Goal: Transaction & Acquisition: Purchase product/service

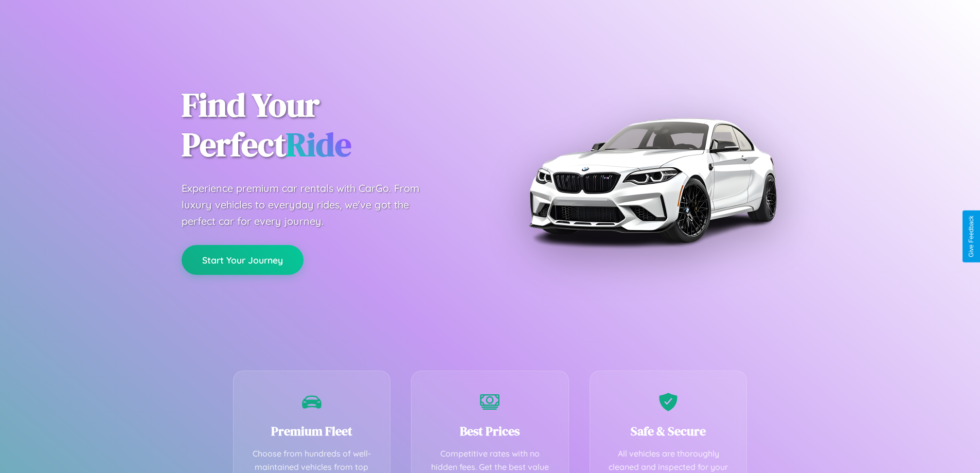
scroll to position [300, 0]
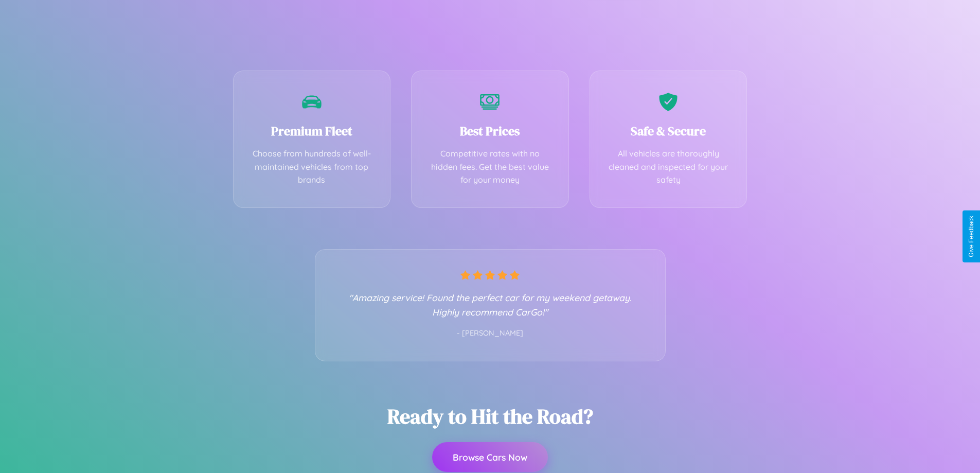
click at [490, 457] on button "Browse Cars Now" at bounding box center [490, 457] width 116 height 30
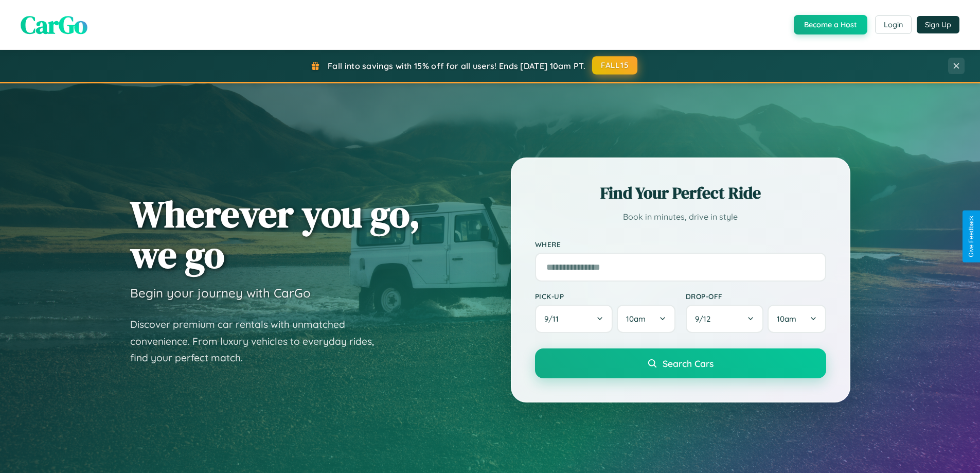
click at [615, 66] on button "FALL15" at bounding box center [614, 65] width 45 height 19
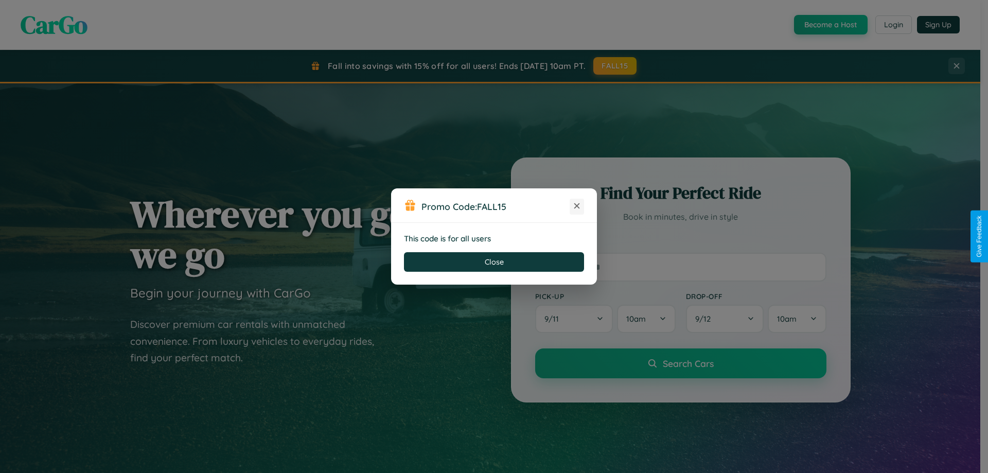
click at [577, 206] on icon at bounding box center [576, 206] width 10 height 10
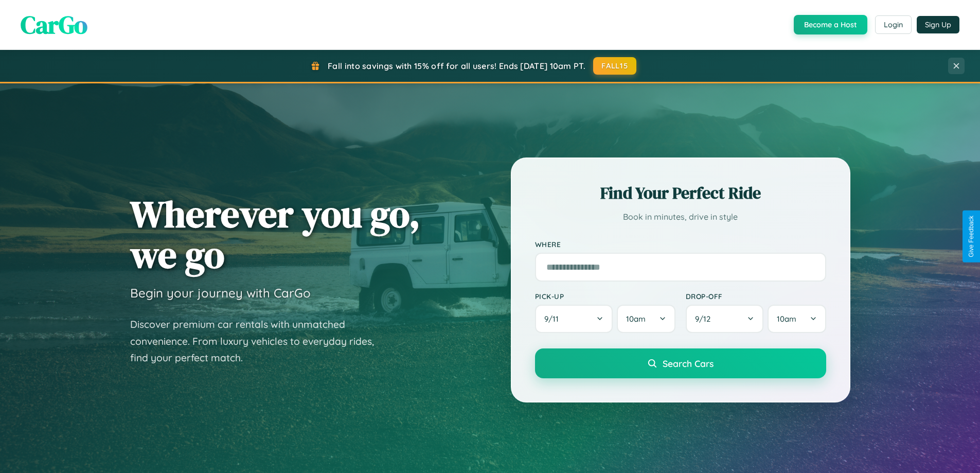
scroll to position [906, 0]
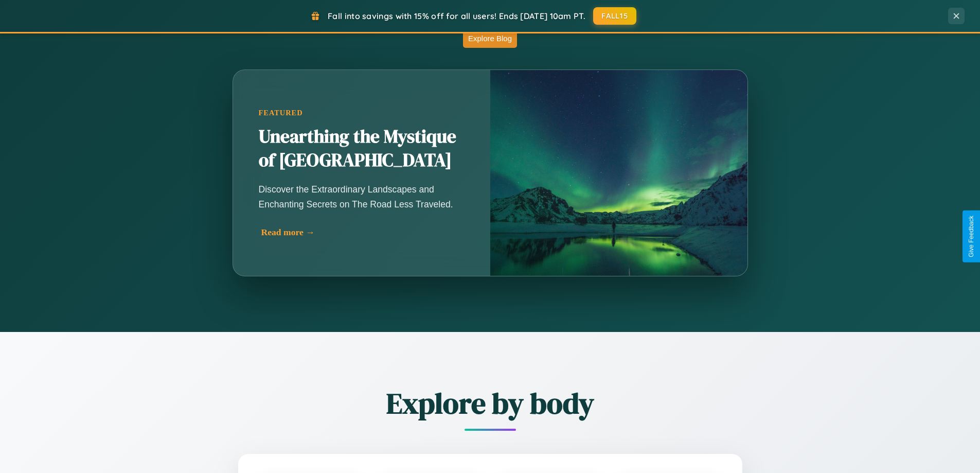
click at [363, 232] on div "Read more →" at bounding box center [364, 232] width 206 height 11
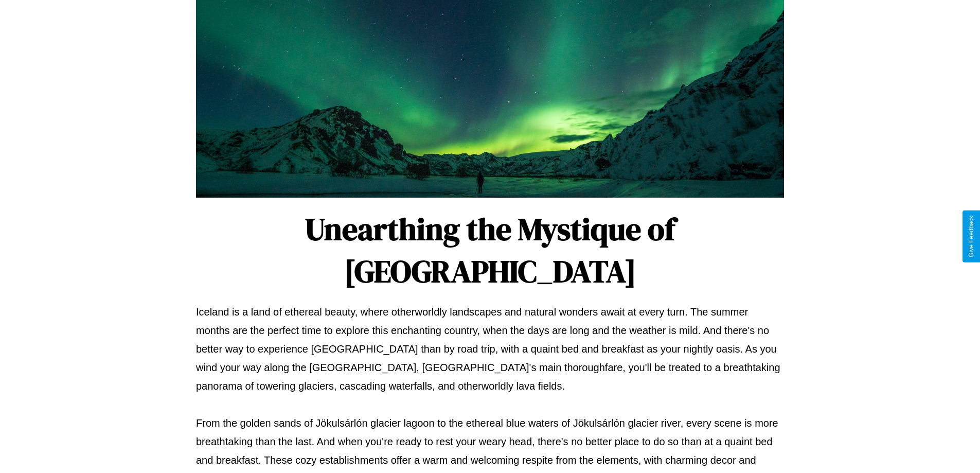
scroll to position [333, 0]
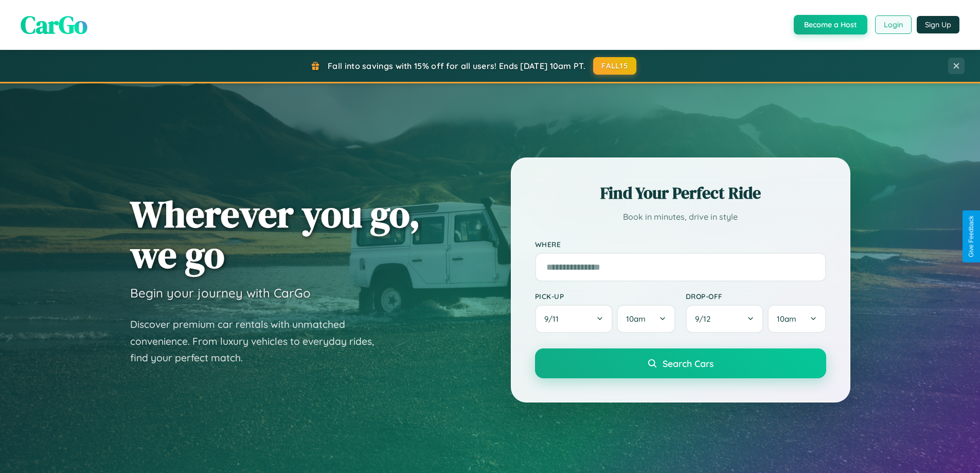
click at [892, 25] on button "Login" at bounding box center [893, 24] width 37 height 19
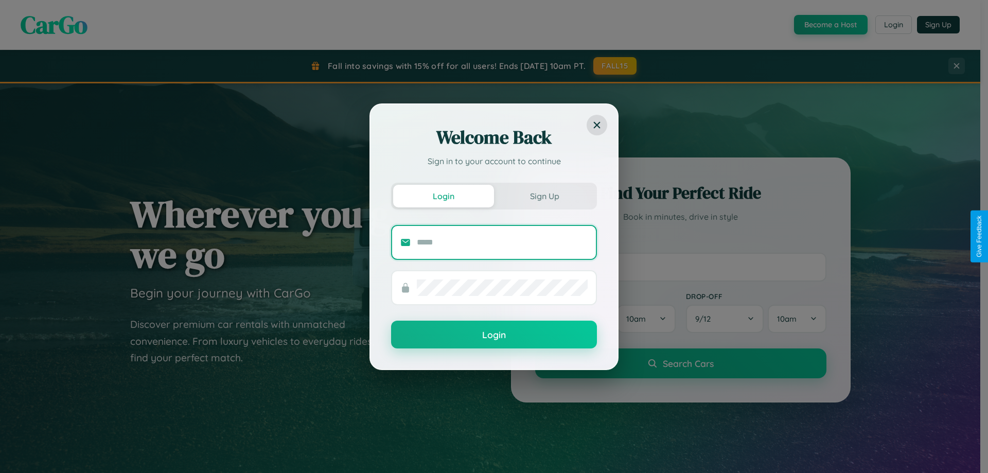
click at [502, 242] on input "text" at bounding box center [502, 242] width 171 height 16
type input "**********"
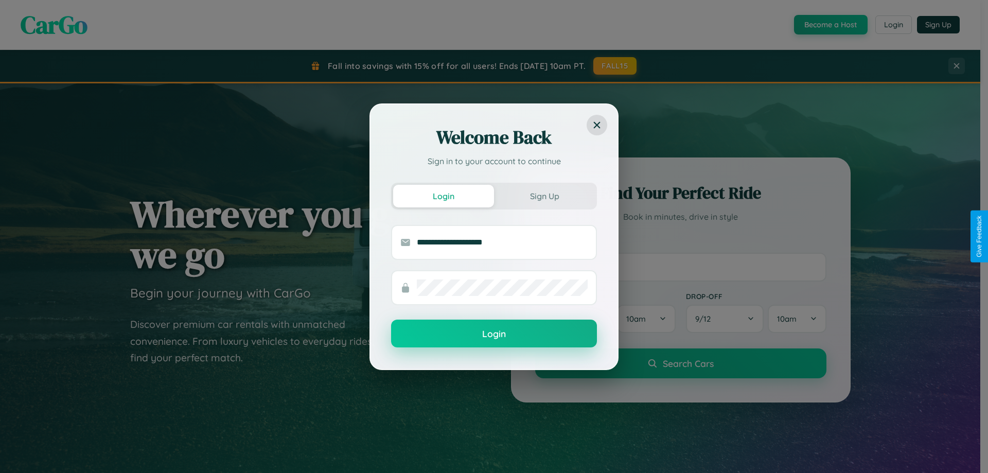
click at [494, 334] on button "Login" at bounding box center [494, 333] width 206 height 28
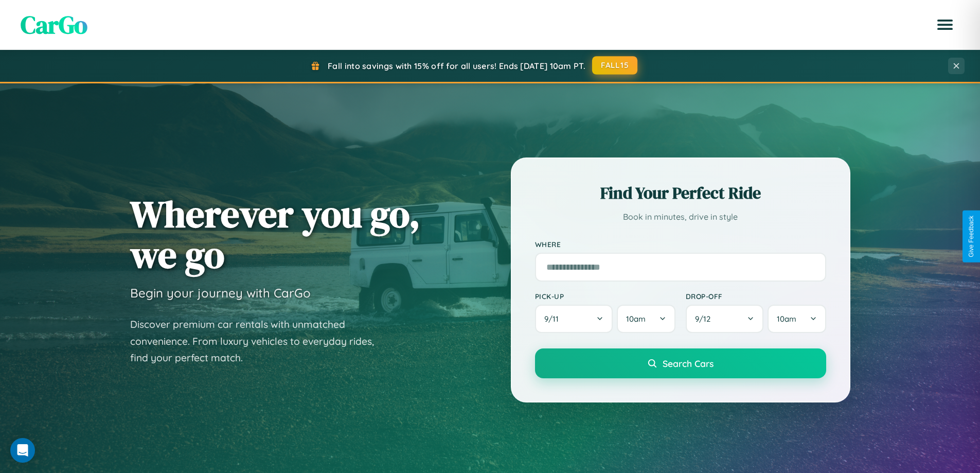
click at [615, 65] on button "FALL15" at bounding box center [614, 65] width 45 height 19
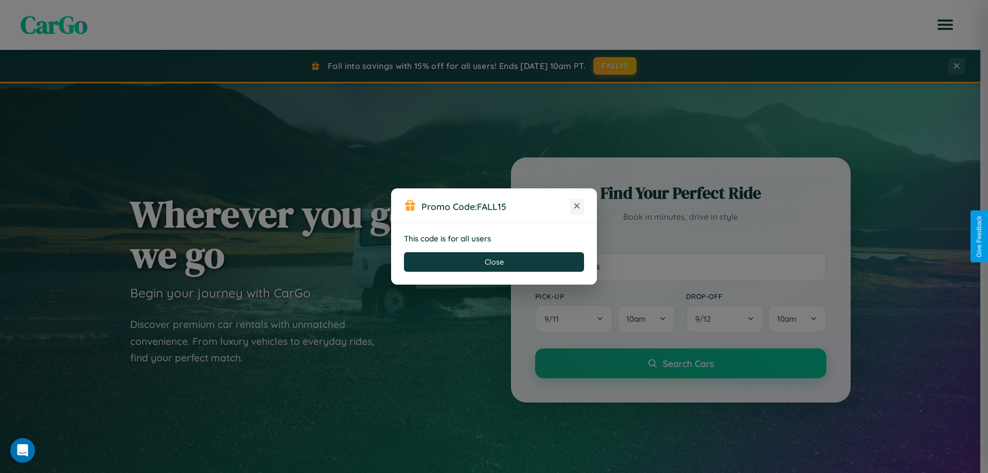
click at [577, 206] on icon at bounding box center [576, 206] width 10 height 10
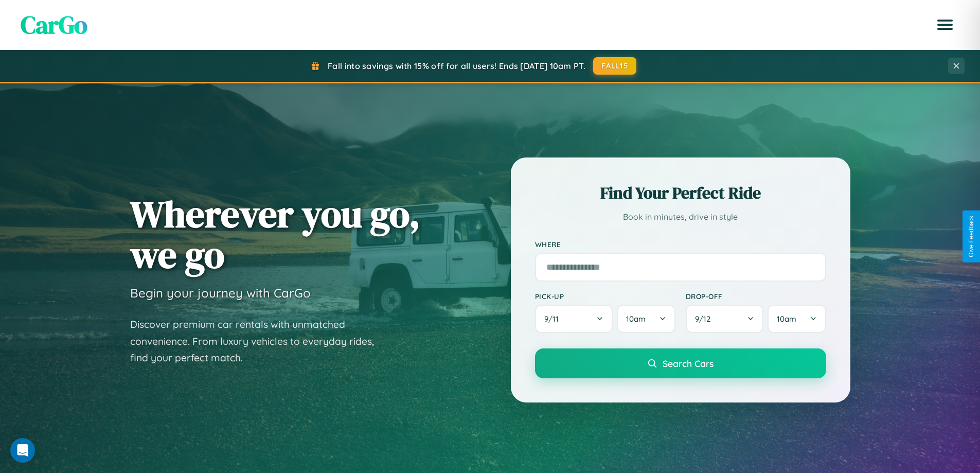
scroll to position [1979, 0]
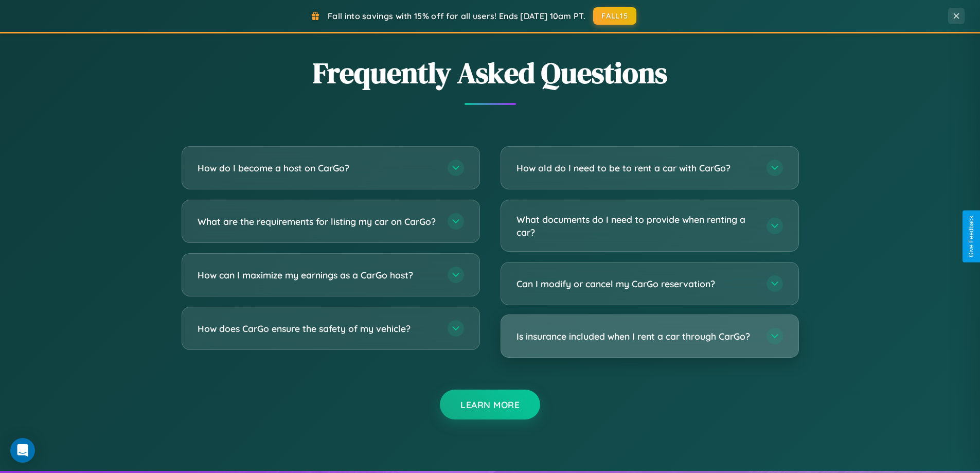
click at [649, 336] on h3 "Is insurance included when I rent a car through CarGo?" at bounding box center [636, 336] width 240 height 13
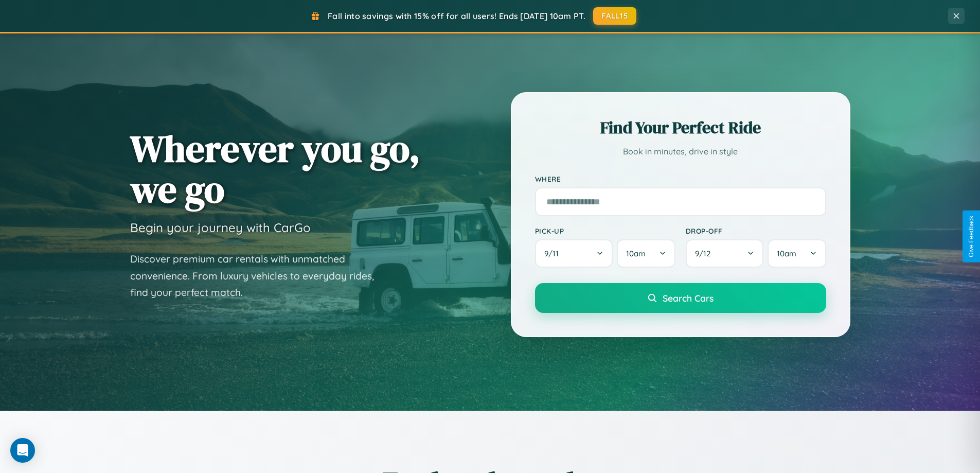
scroll to position [30, 0]
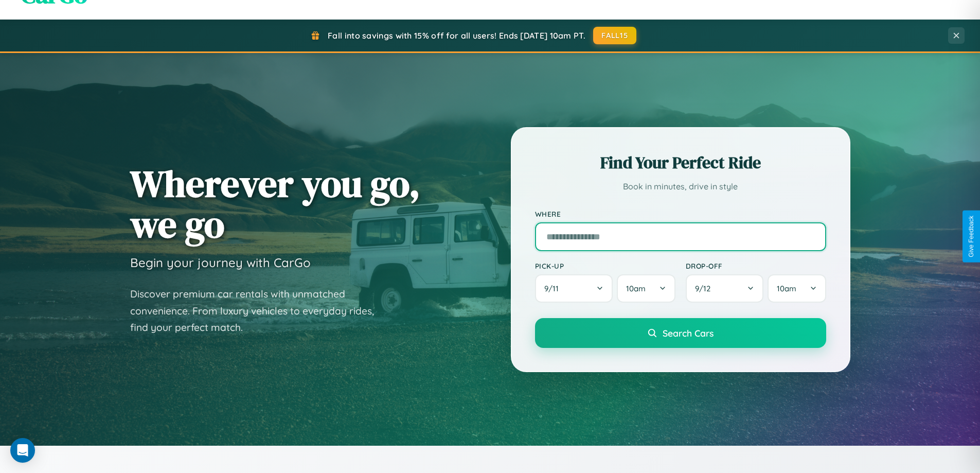
click at [680, 236] on input "text" at bounding box center [680, 236] width 291 height 29
type input "*********"
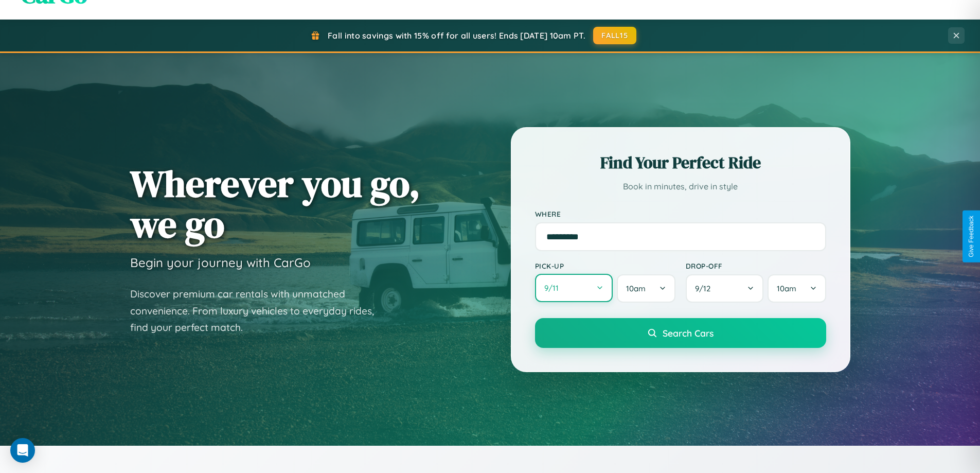
click at [574, 288] on button "9 / 11" at bounding box center [574, 288] width 78 height 28
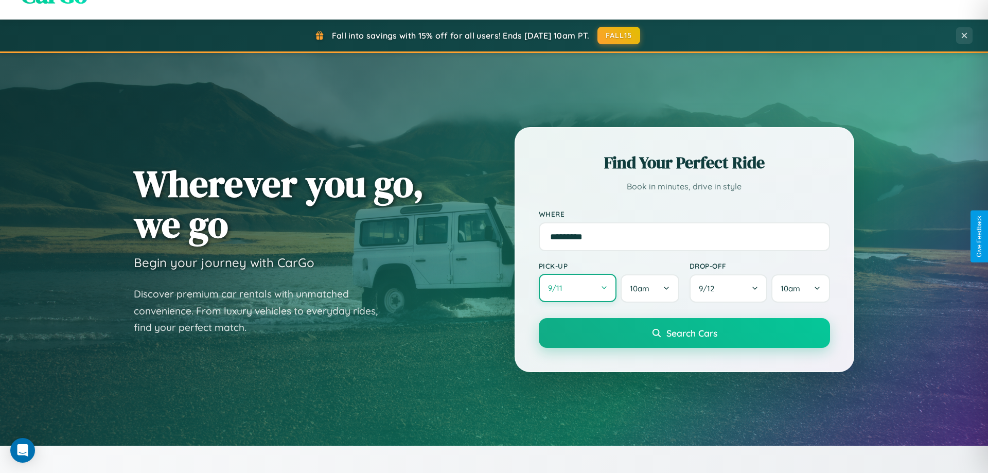
select select "*"
select select "****"
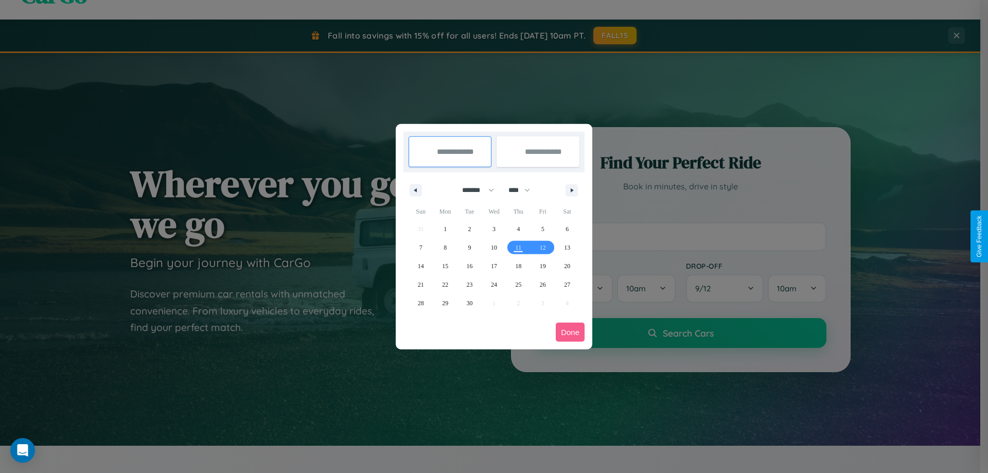
click at [473, 190] on select "******* ******** ***** ***** *** **** **** ****** ********* ******* ******** **…" at bounding box center [476, 190] width 44 height 17
select select "*"
click at [518, 247] on span "9" at bounding box center [517, 247] width 3 height 19
type input "**********"
click at [542, 247] on span "10" at bounding box center [543, 247] width 6 height 19
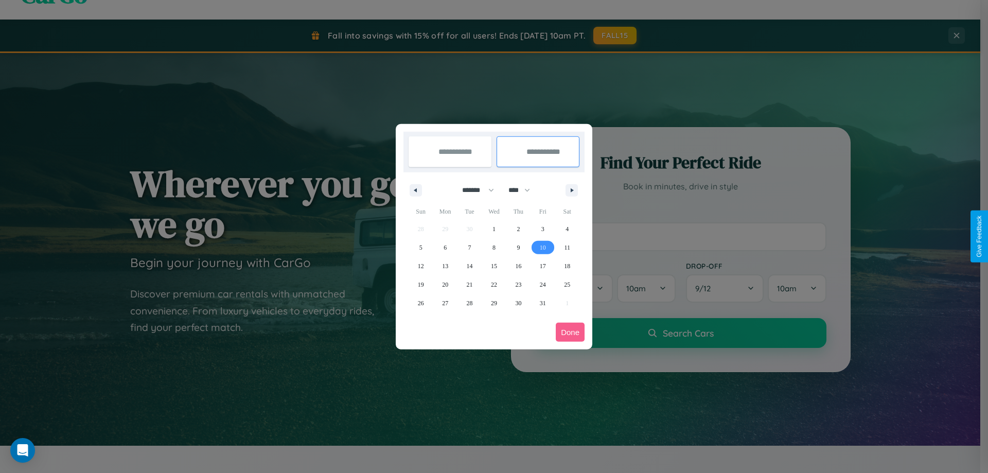
type input "**********"
click at [570, 332] on button "Done" at bounding box center [570, 332] width 29 height 19
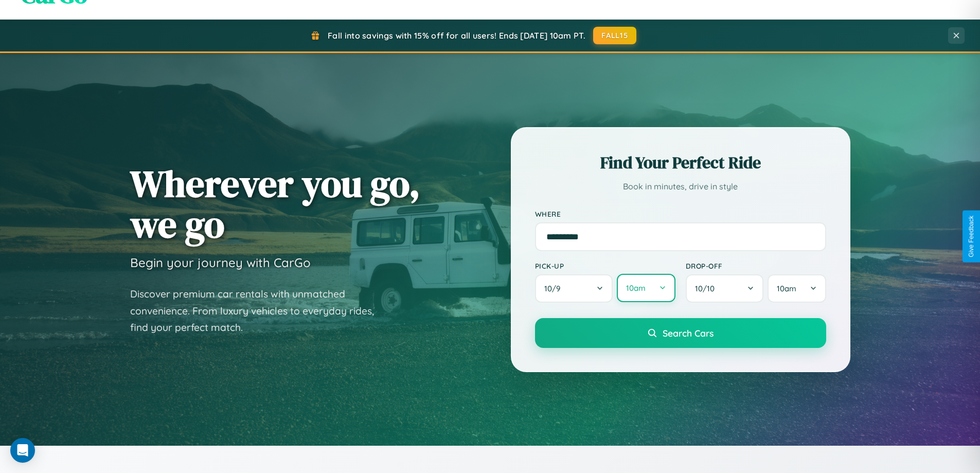
click at [646, 288] on button "10am" at bounding box center [646, 288] width 58 height 28
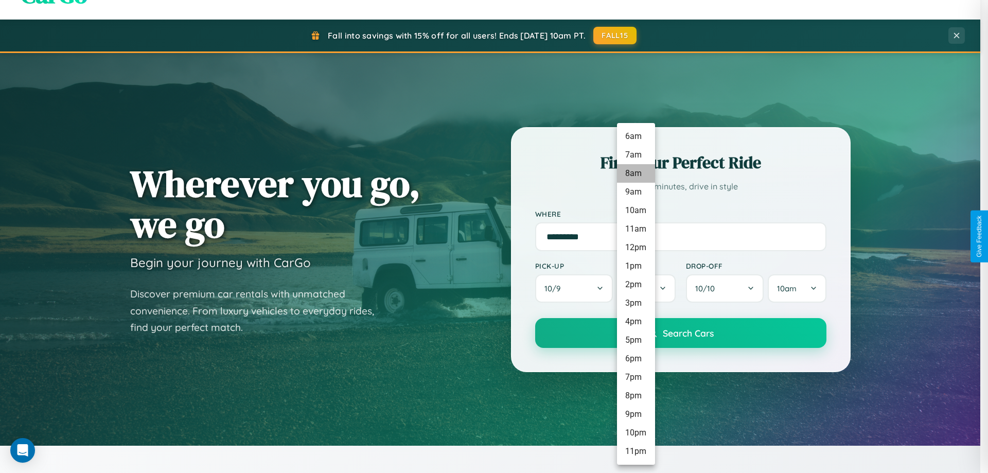
click at [635, 173] on li "8am" at bounding box center [636, 173] width 38 height 19
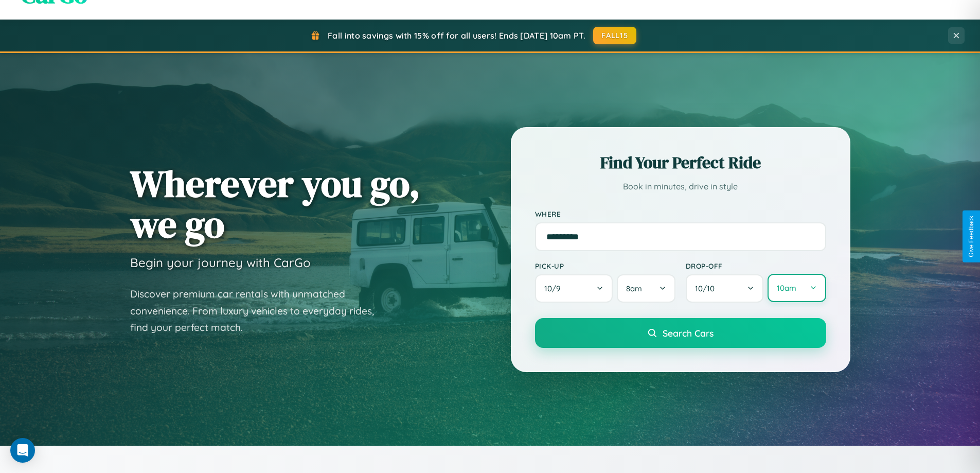
click at [796, 288] on button "10am" at bounding box center [796, 288] width 58 height 28
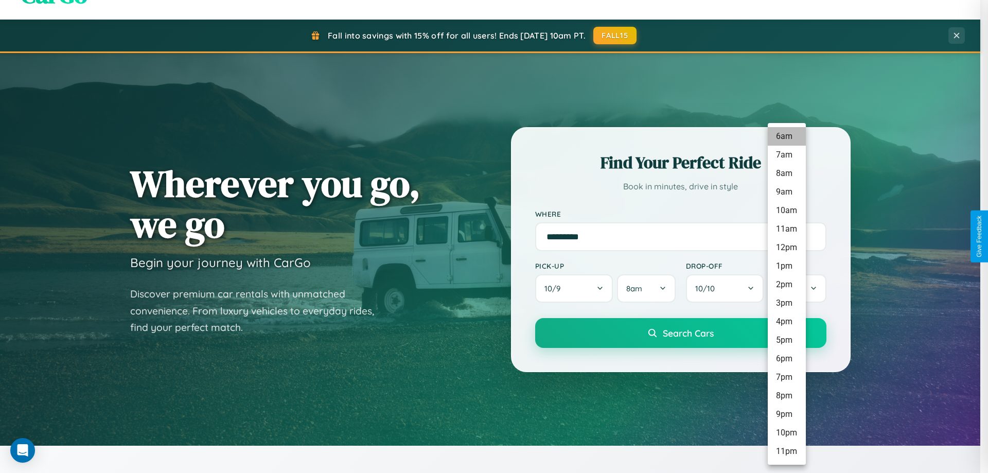
click at [786, 136] on li "6am" at bounding box center [786, 136] width 38 height 19
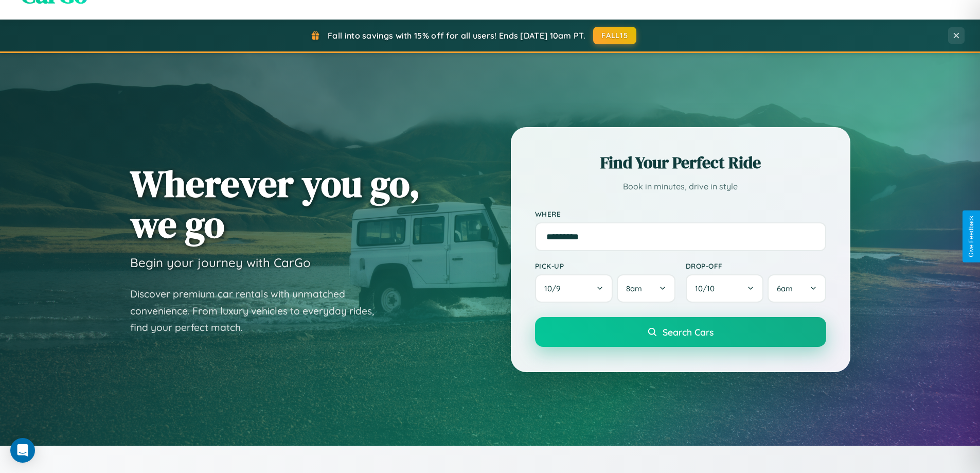
click at [680, 333] on span "Search Cars" at bounding box center [688, 331] width 51 height 11
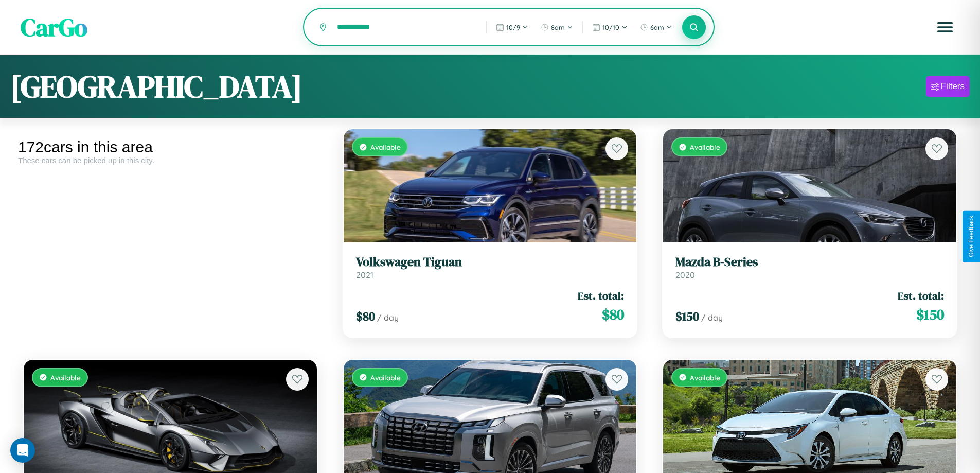
type input "**********"
click at [694, 28] on icon at bounding box center [694, 27] width 10 height 10
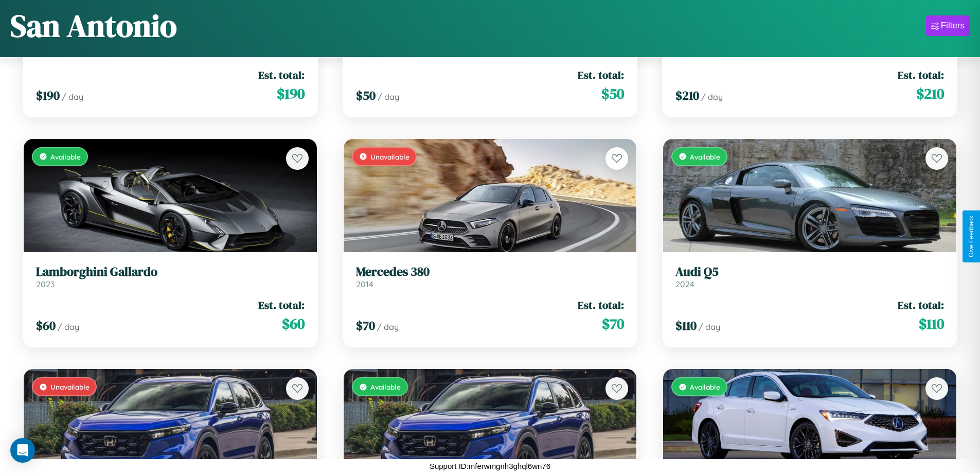
scroll to position [2909, 0]
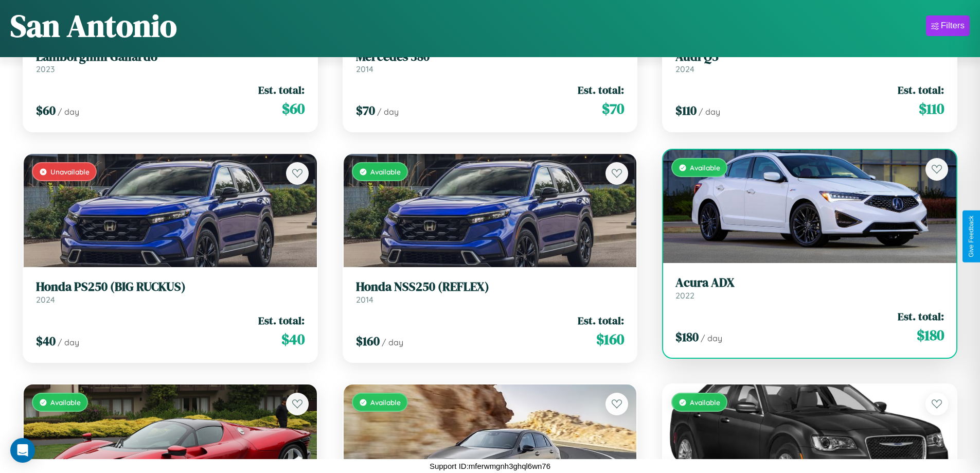
click at [803, 292] on link "Acura ADX 2022" at bounding box center [809, 287] width 269 height 25
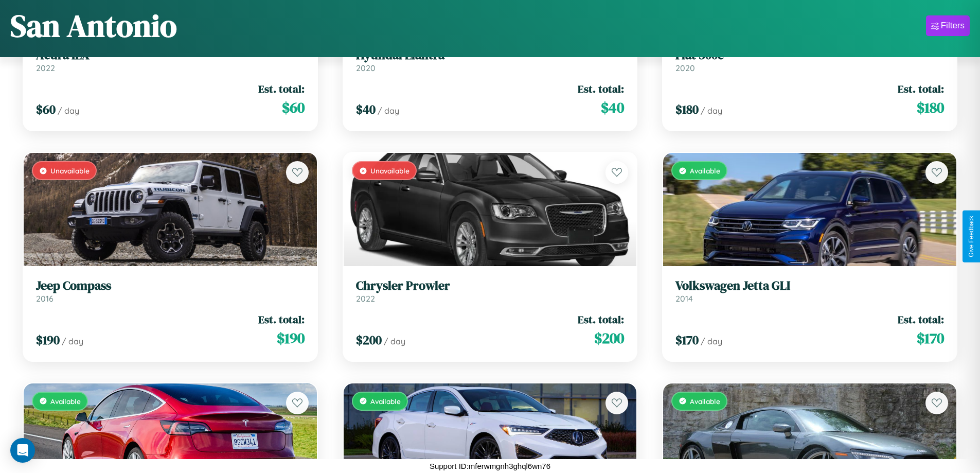
scroll to position [1988, 0]
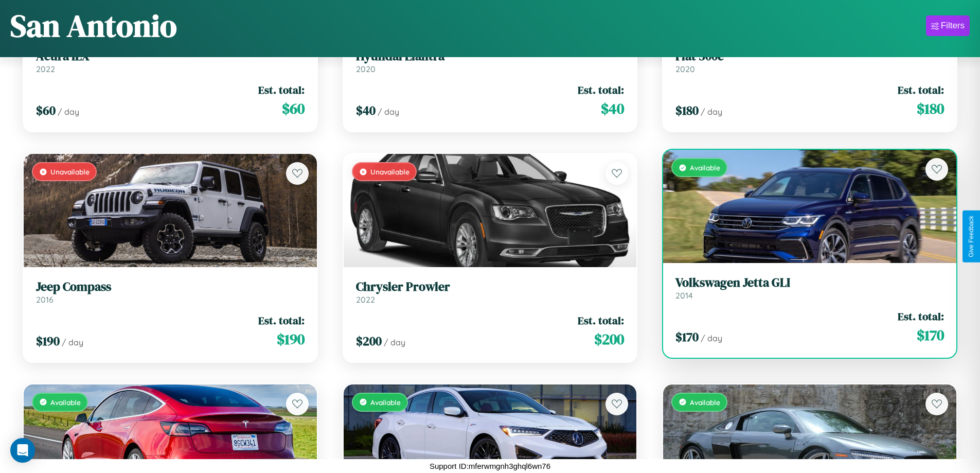
click at [803, 288] on h3 "Volkswagen Jetta GLI" at bounding box center [809, 282] width 269 height 15
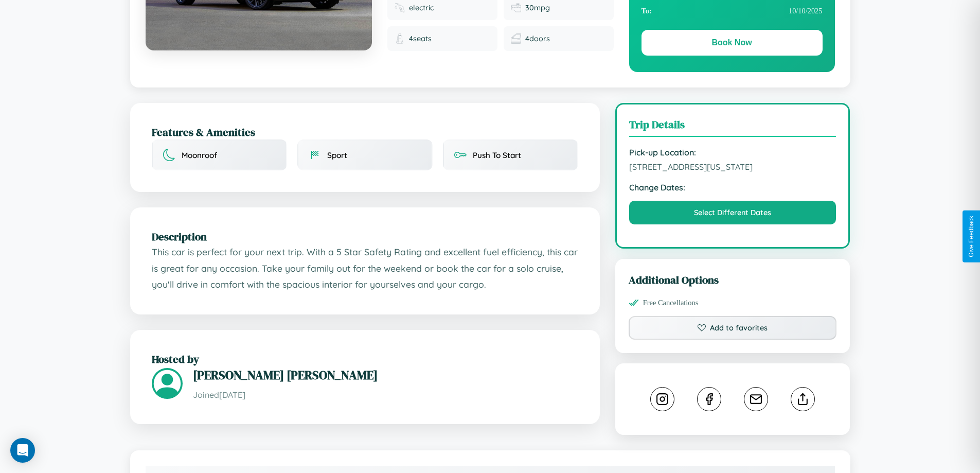
scroll to position [348, 0]
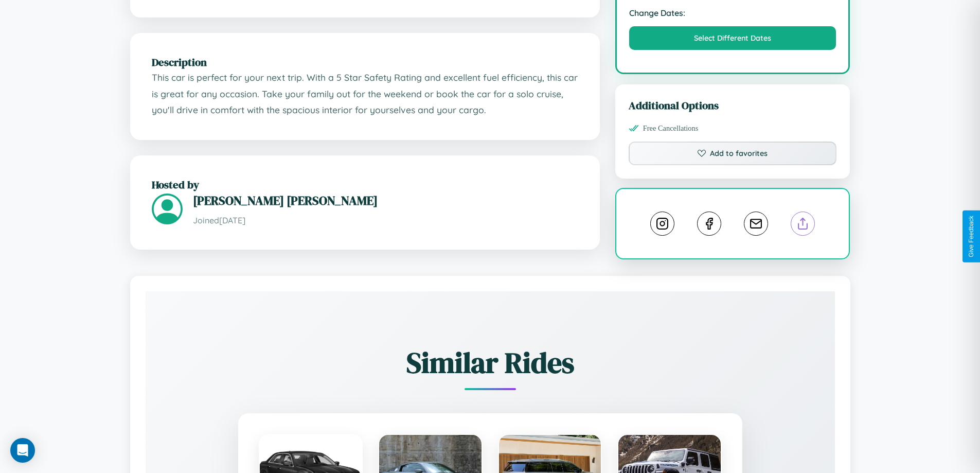
click at [803, 225] on line at bounding box center [803, 221] width 0 height 7
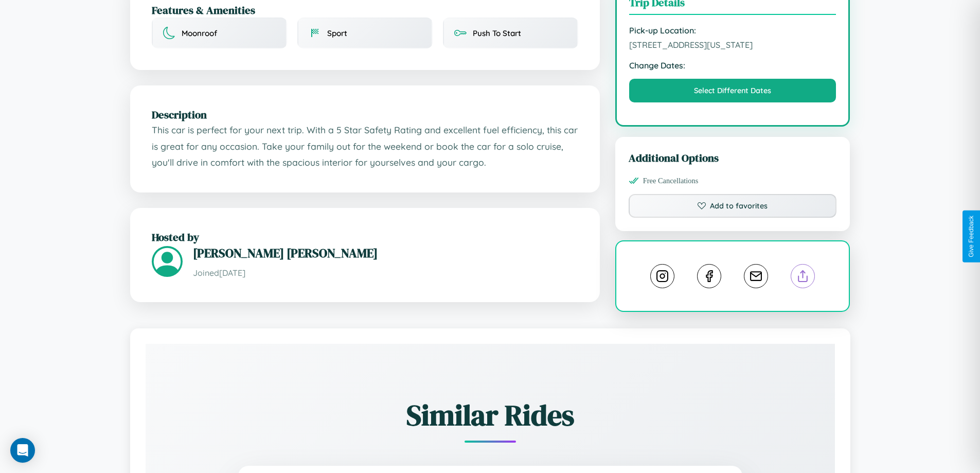
scroll to position [111, 0]
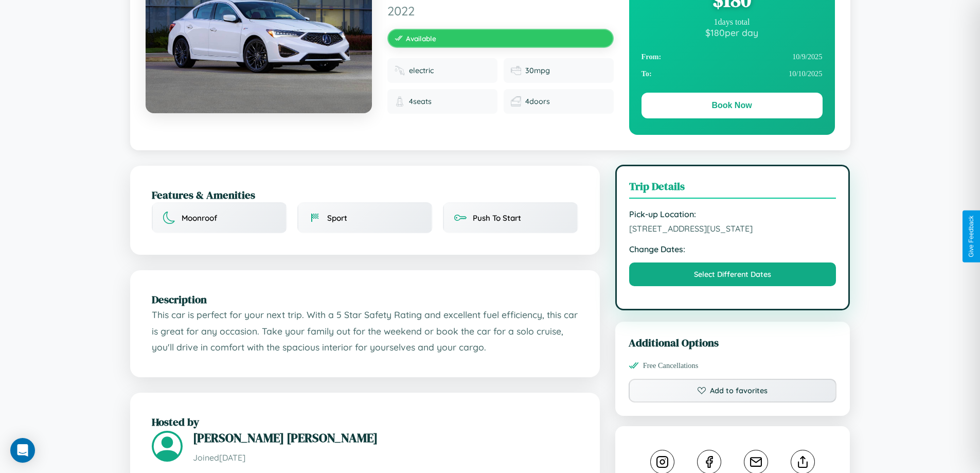
click at [732, 234] on span "5481 Cedar Street San Antonio Texas 84310 United States" at bounding box center [732, 228] width 207 height 10
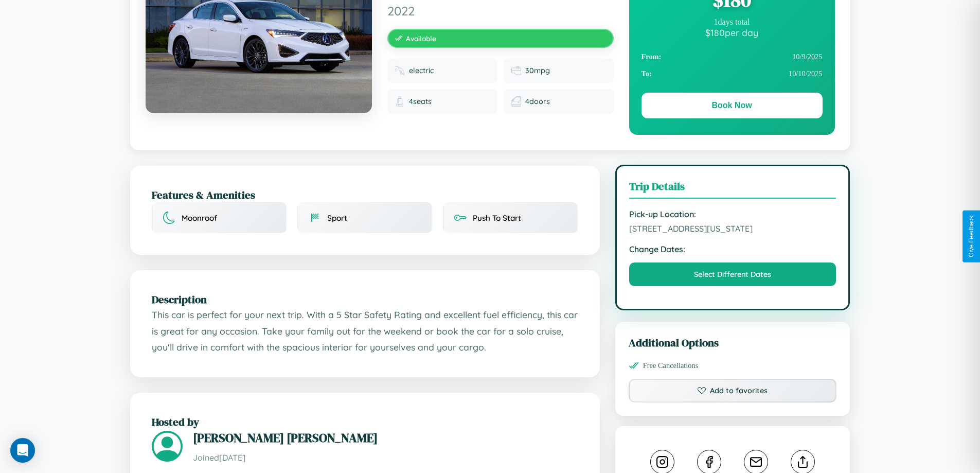
click at [732, 234] on span "5481 Cedar Street San Antonio Texas 84310 United States" at bounding box center [732, 228] width 207 height 10
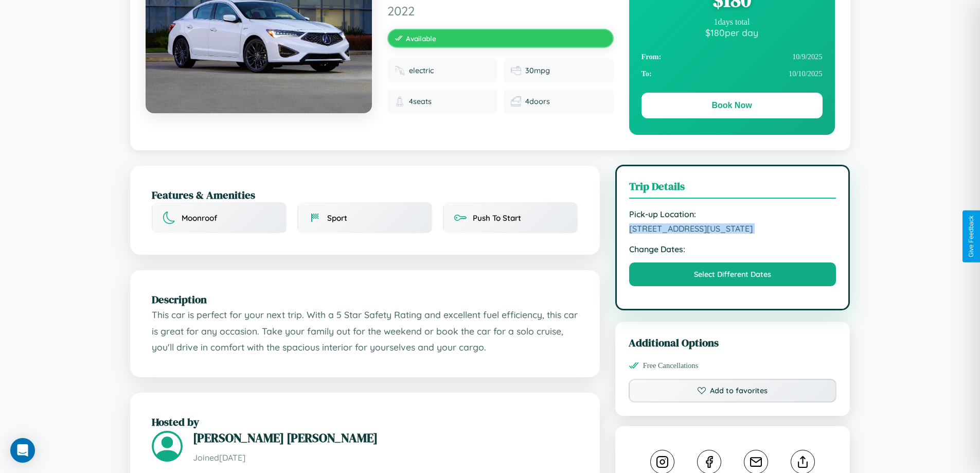
click at [732, 234] on span "5481 Cedar Street San Antonio Texas 84310 United States" at bounding box center [732, 228] width 207 height 10
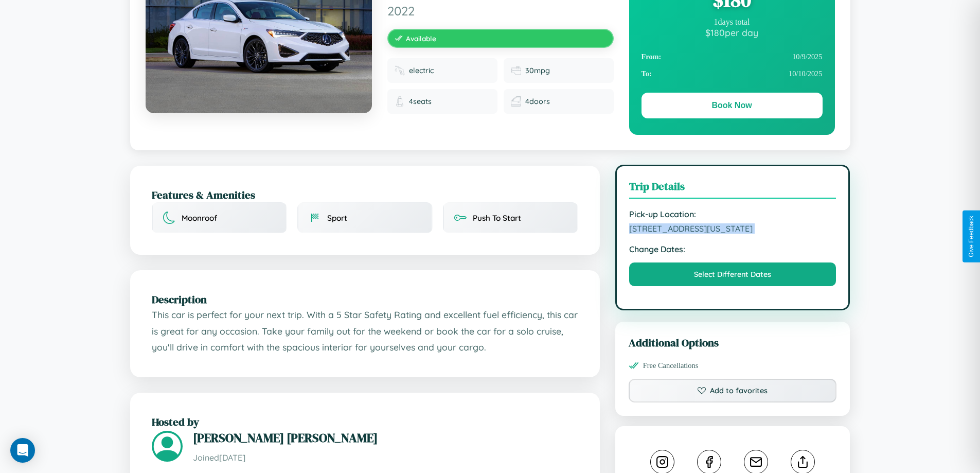
click at [732, 234] on span "5481 Cedar Street San Antonio Texas 84310 United States" at bounding box center [732, 228] width 207 height 10
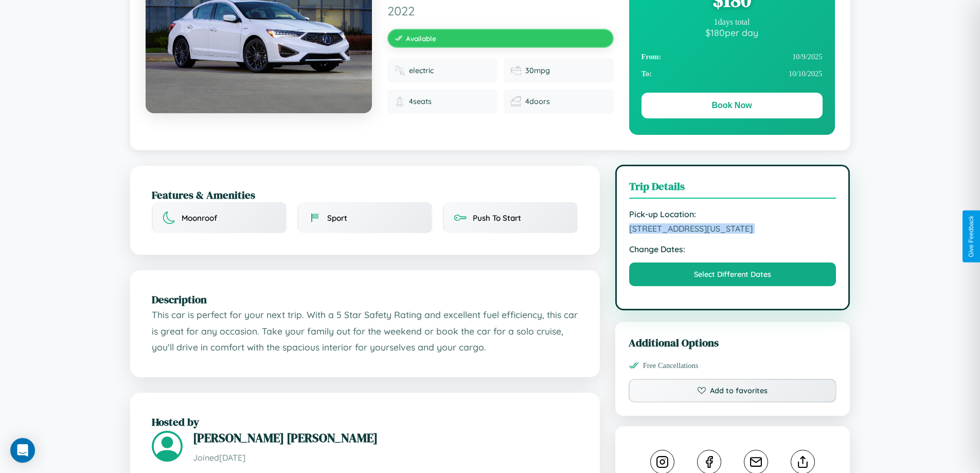
click at [732, 234] on span "5481 Cedar Street San Antonio Texas 84310 United States" at bounding box center [732, 228] width 207 height 10
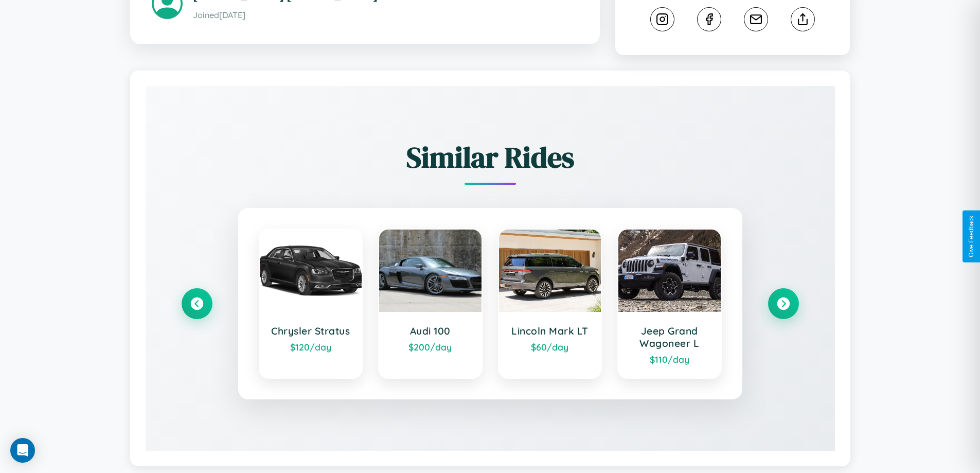
scroll to position [583, 0]
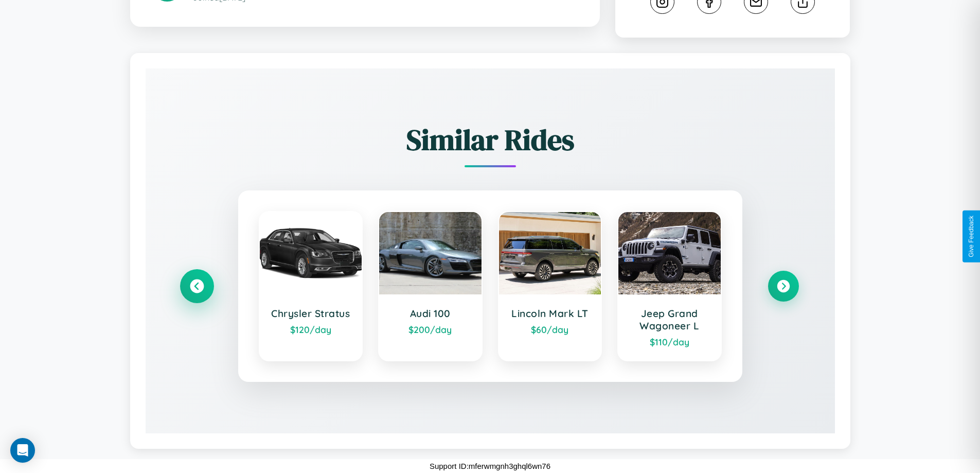
click at [196, 286] on icon at bounding box center [197, 286] width 14 height 14
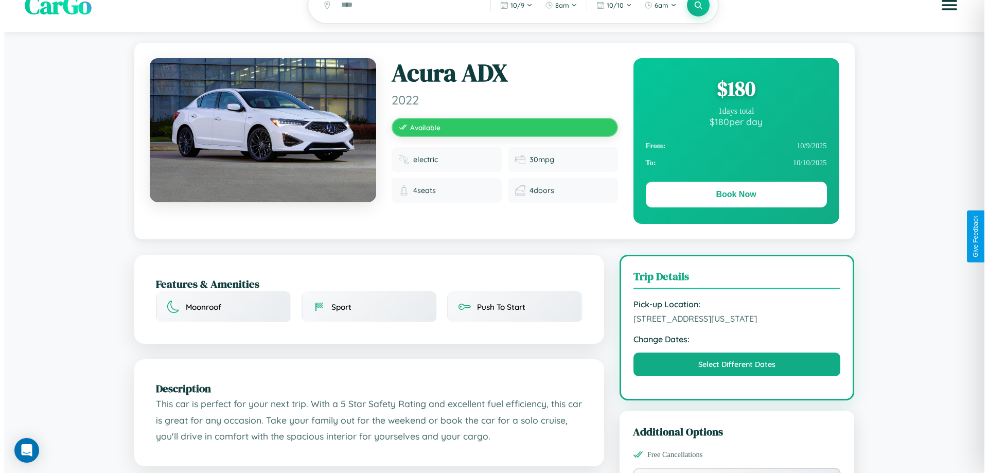
scroll to position [0, 0]
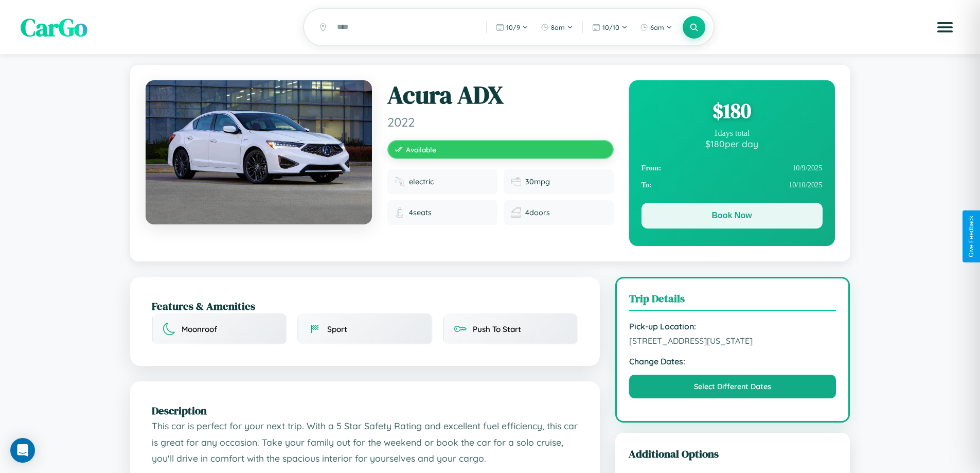
click at [731, 217] on button "Book Now" at bounding box center [731, 216] width 181 height 26
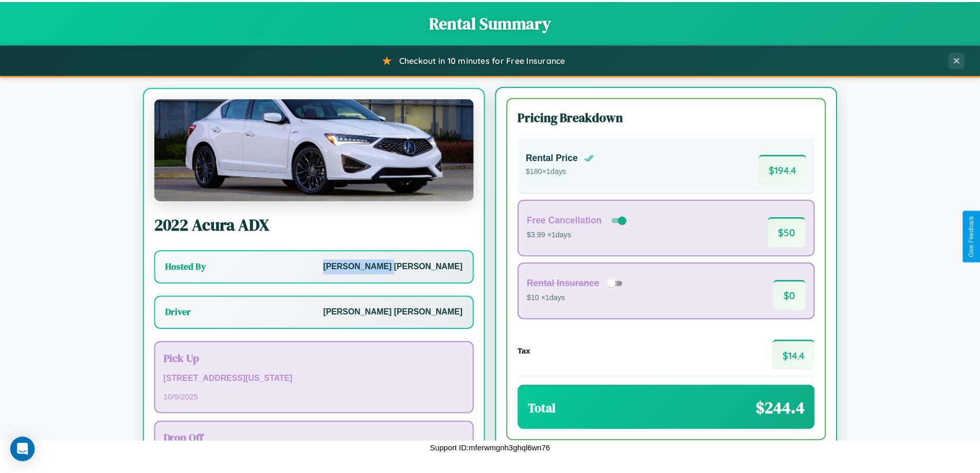
scroll to position [48, 0]
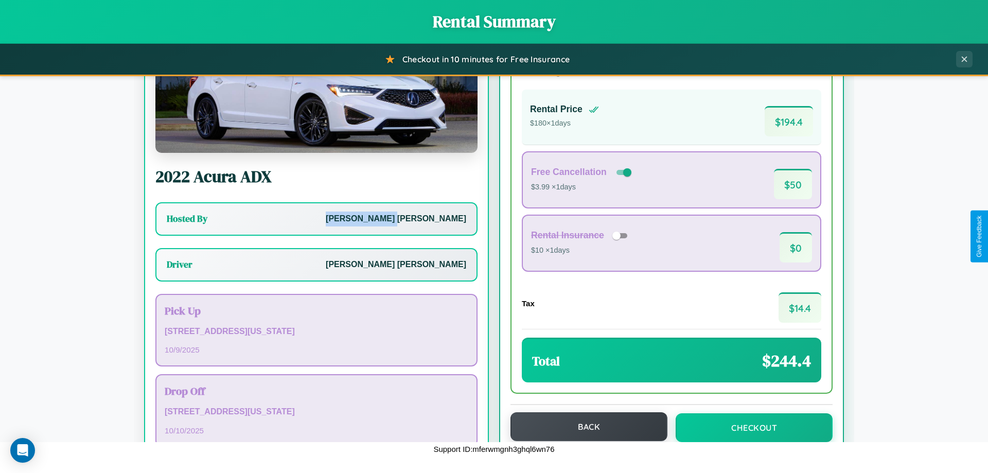
click at [584, 426] on button "Back" at bounding box center [588, 426] width 157 height 29
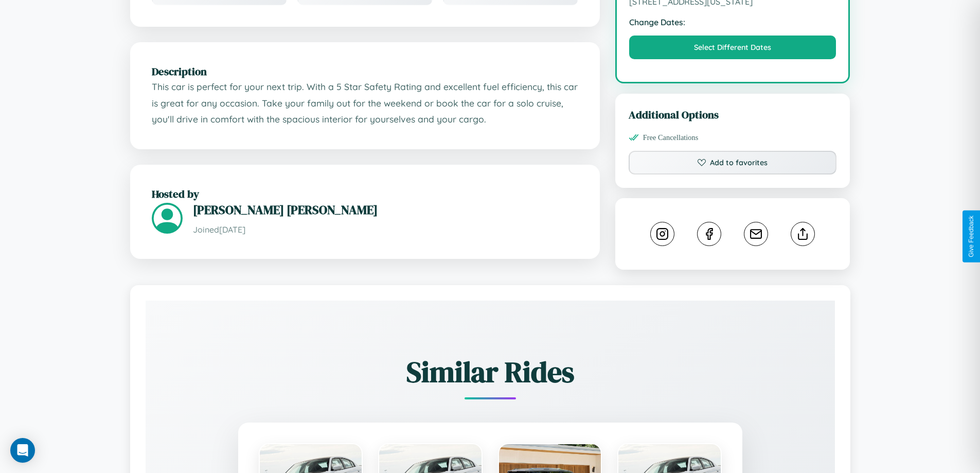
scroll to position [348, 0]
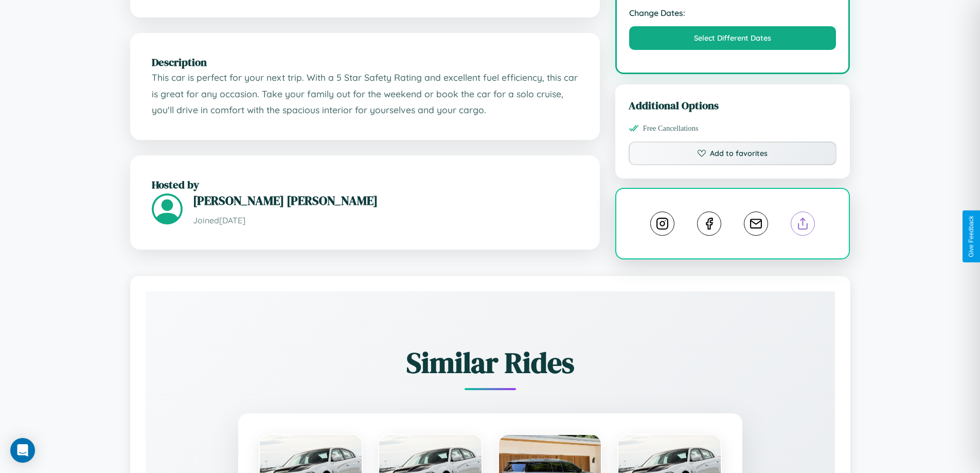
click at [803, 225] on line at bounding box center [803, 221] width 0 height 7
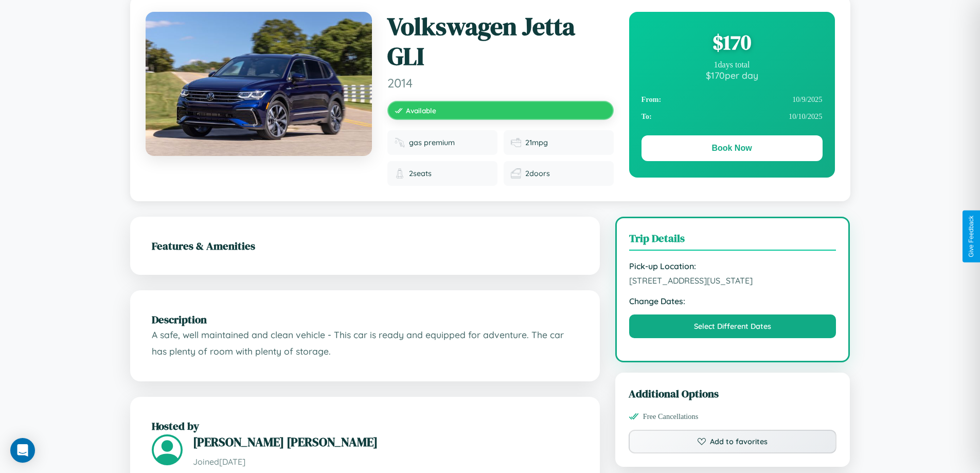
scroll to position [356, 0]
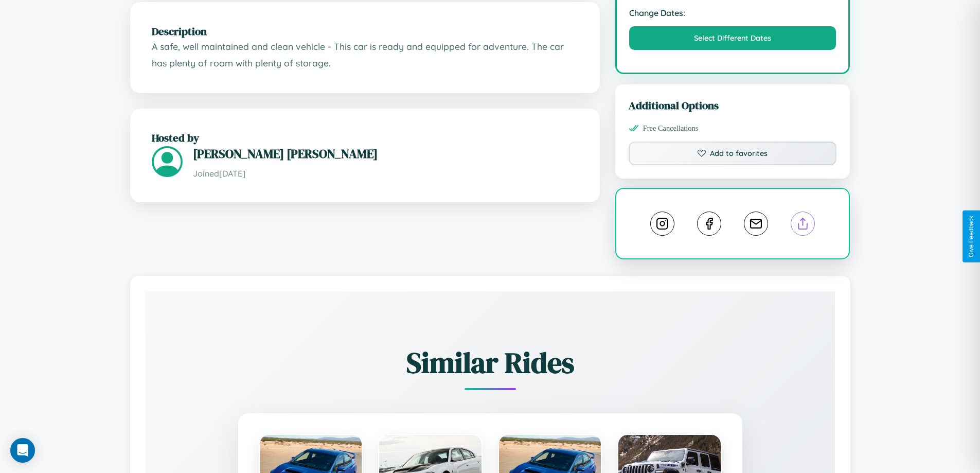
click at [803, 225] on line at bounding box center [803, 221] width 0 height 7
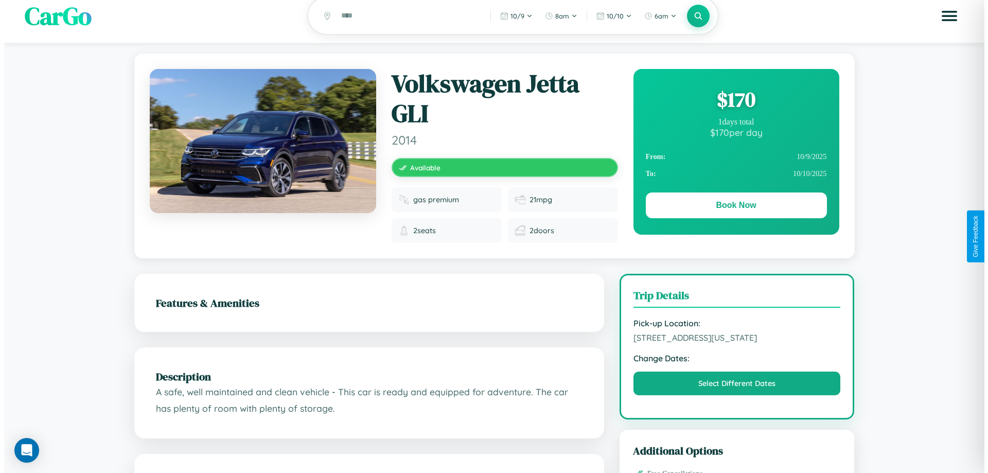
scroll to position [0, 0]
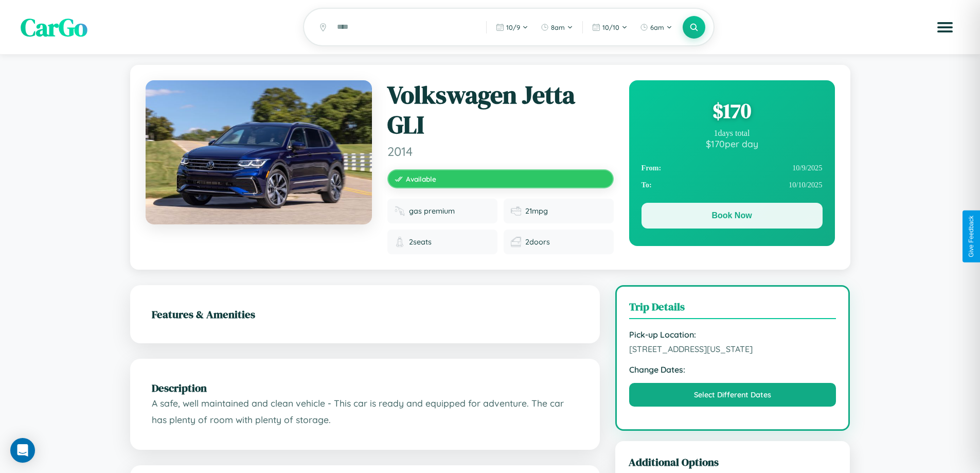
click at [731, 217] on button "Book Now" at bounding box center [731, 216] width 181 height 26
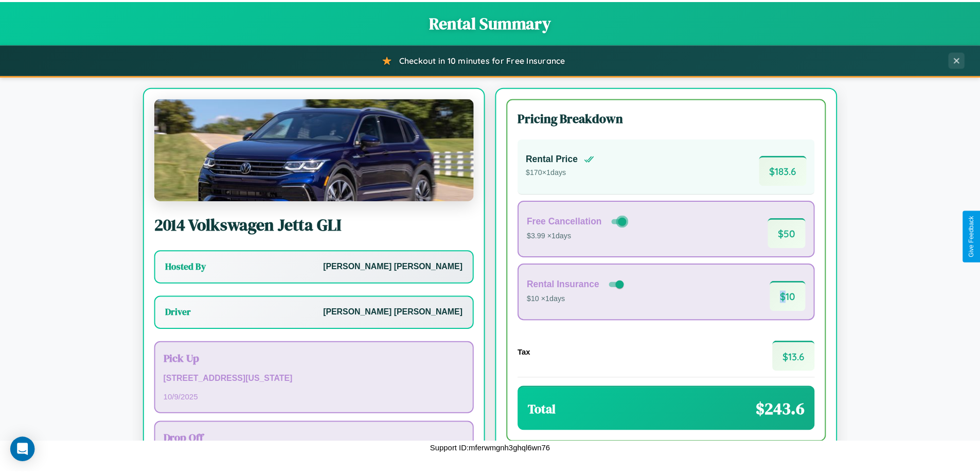
scroll to position [74, 0]
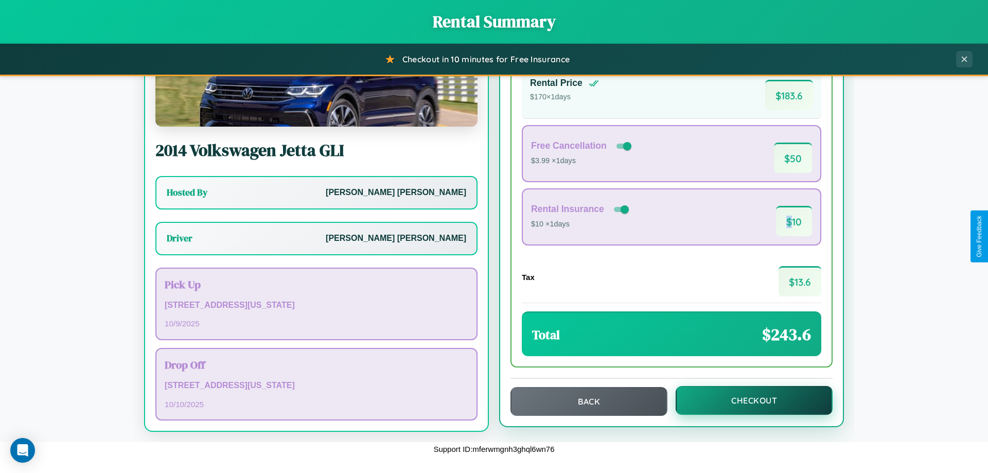
click at [747, 400] on button "Checkout" at bounding box center [753, 400] width 157 height 29
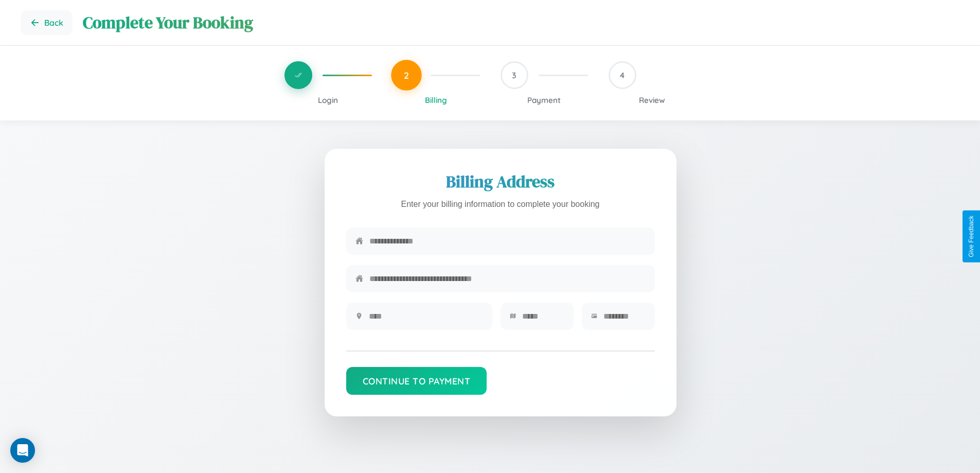
click at [507, 242] on input "text" at bounding box center [507, 240] width 276 height 25
type input "**********"
click at [425, 319] on input "text" at bounding box center [426, 315] width 114 height 25
type input "********"
click at [543, 319] on input "text" at bounding box center [543, 315] width 42 height 25
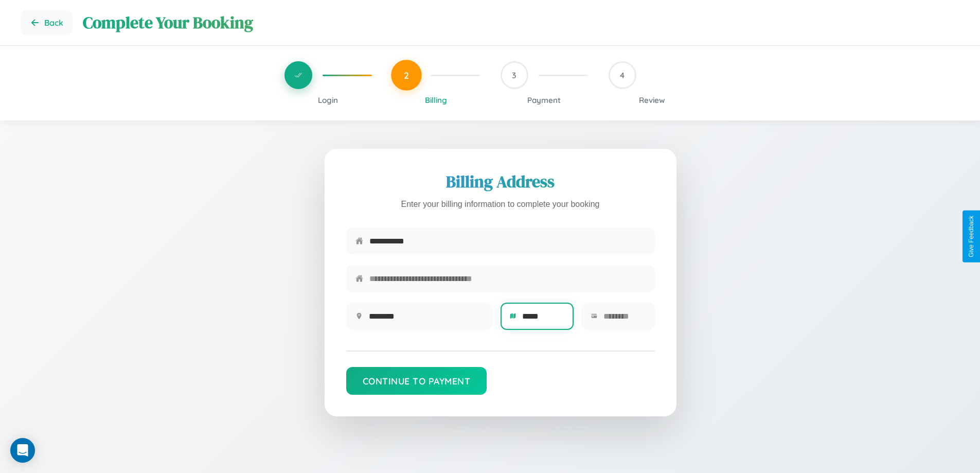
type input "*****"
click at [624, 319] on input "text" at bounding box center [624, 315] width 42 height 25
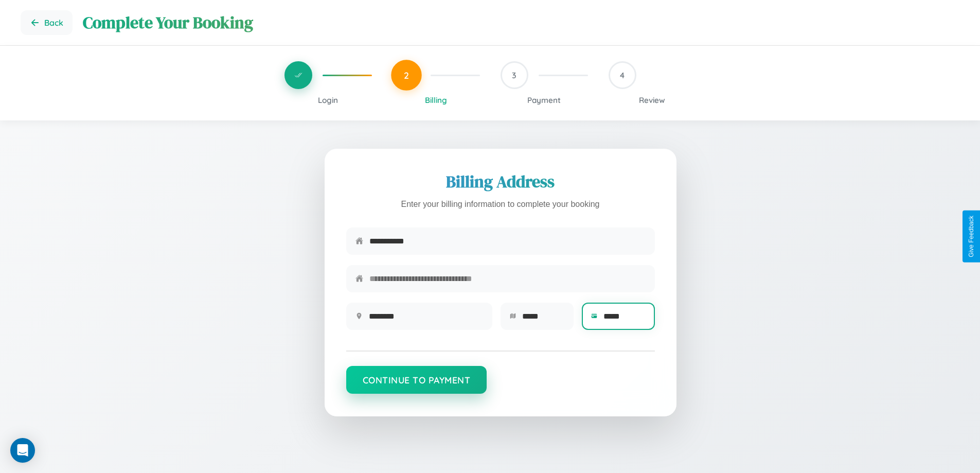
type input "*****"
click at [416, 385] on button "Continue to Payment" at bounding box center [416, 380] width 141 height 28
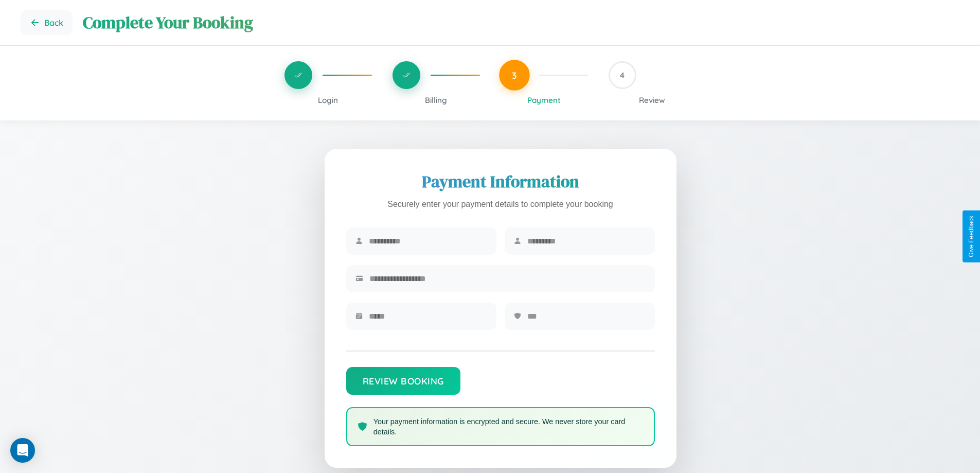
click at [427, 241] on input "text" at bounding box center [428, 240] width 118 height 25
type input "*****"
click at [586, 241] on input "text" at bounding box center [586, 240] width 118 height 25
type input "******"
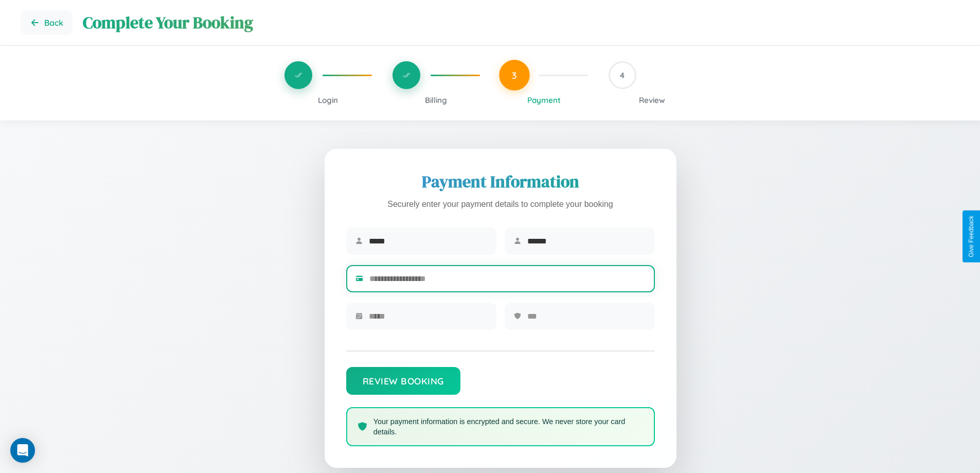
click at [507, 280] on input "text" at bounding box center [507, 278] width 276 height 25
type input "**********"
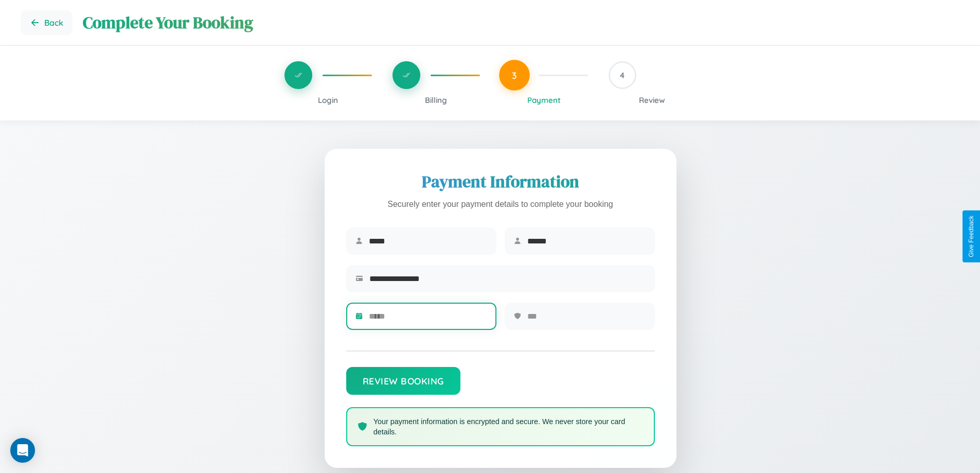
click at [427, 319] on input "text" at bounding box center [428, 315] width 118 height 25
type input "*****"
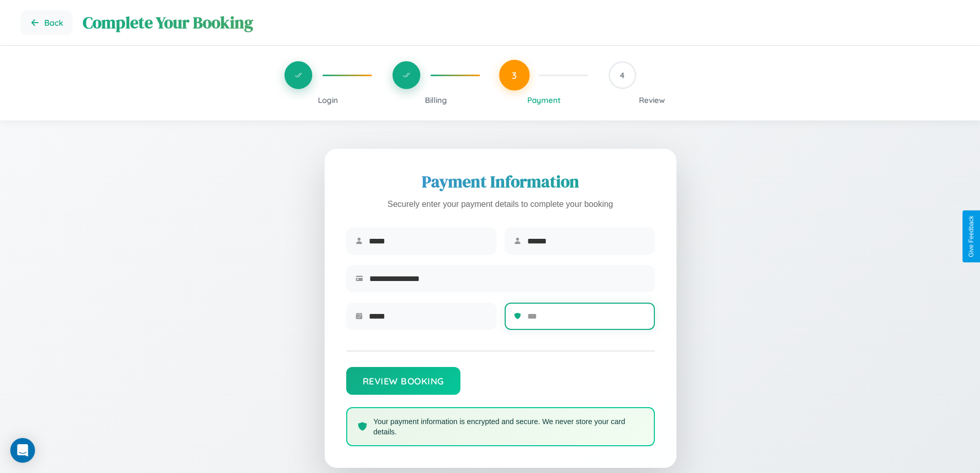
click at [586, 319] on input "text" at bounding box center [586, 315] width 118 height 25
type input "***"
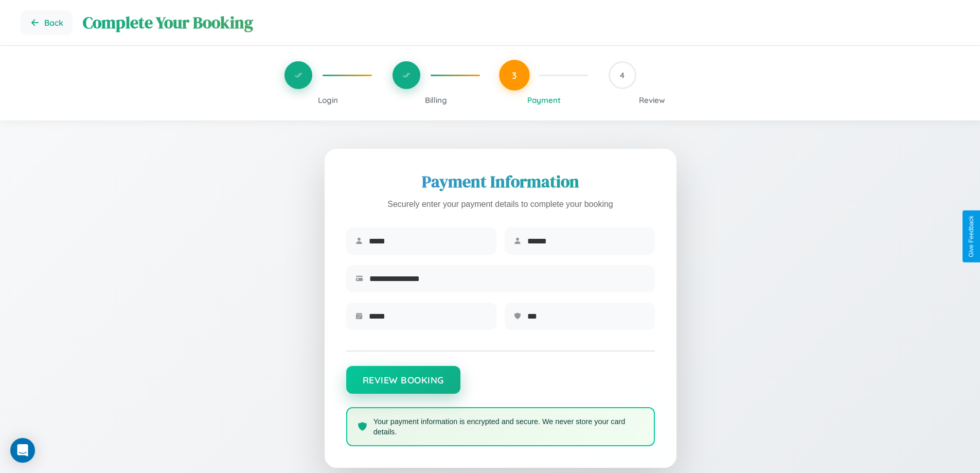
click at [403, 385] on button "Review Booking" at bounding box center [403, 380] width 114 height 28
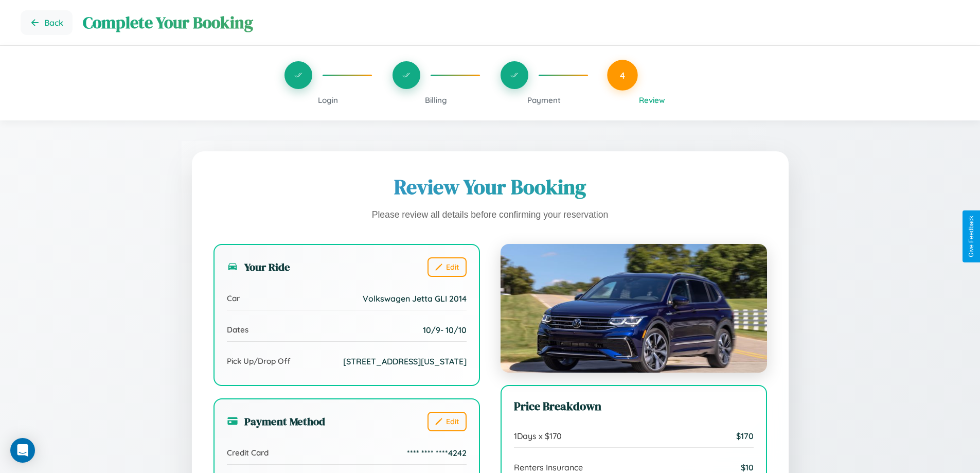
click at [436, 100] on span "Billing" at bounding box center [436, 100] width 22 height 10
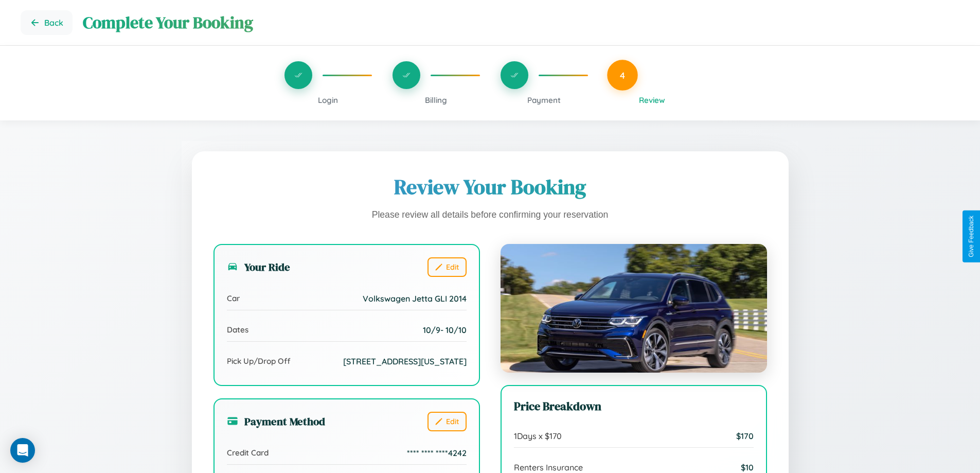
click at [436, 100] on span "Billing" at bounding box center [436, 100] width 22 height 10
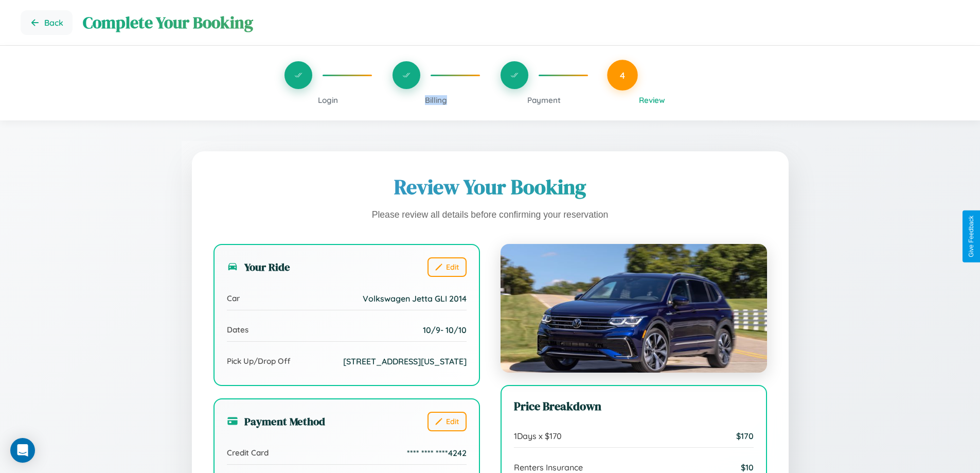
click at [436, 100] on span "Billing" at bounding box center [436, 100] width 22 height 10
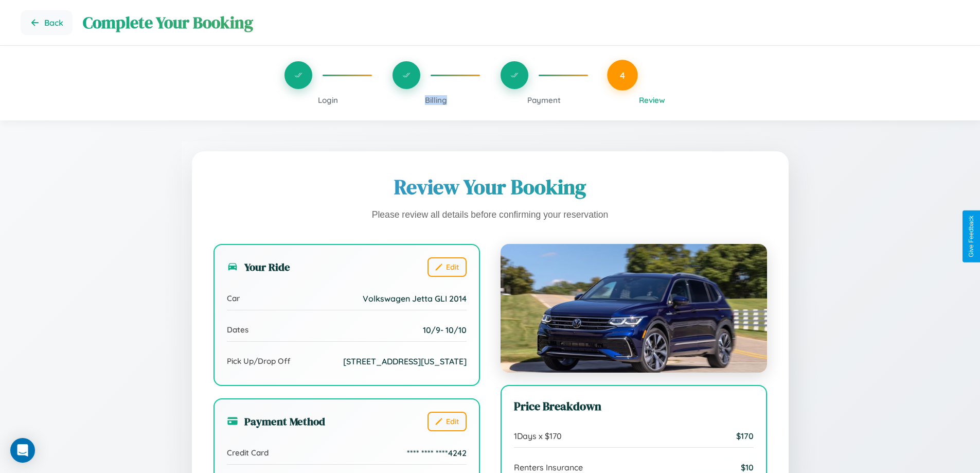
click at [436, 100] on span "Billing" at bounding box center [436, 100] width 22 height 10
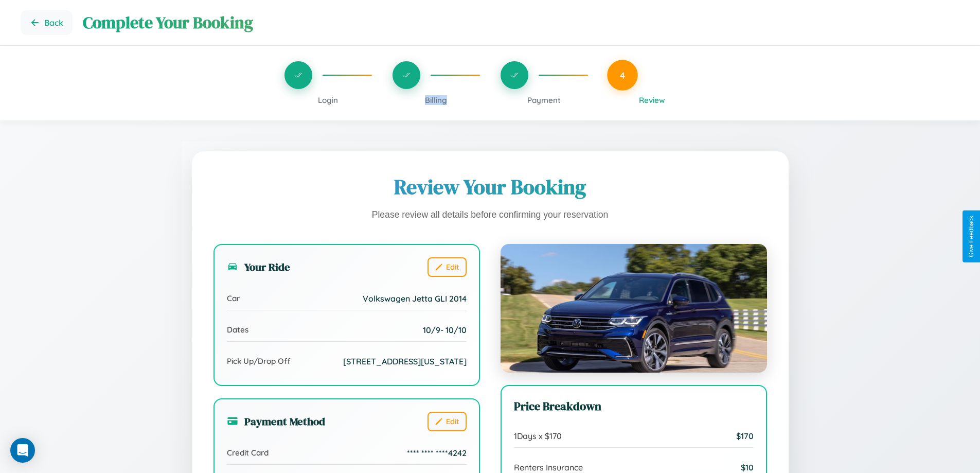
click at [436, 100] on span "Billing" at bounding box center [436, 100] width 22 height 10
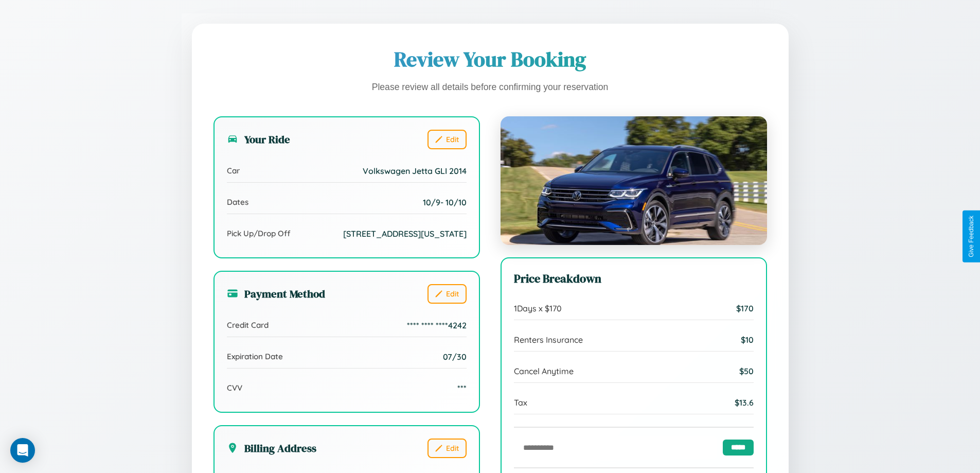
scroll to position [315, 0]
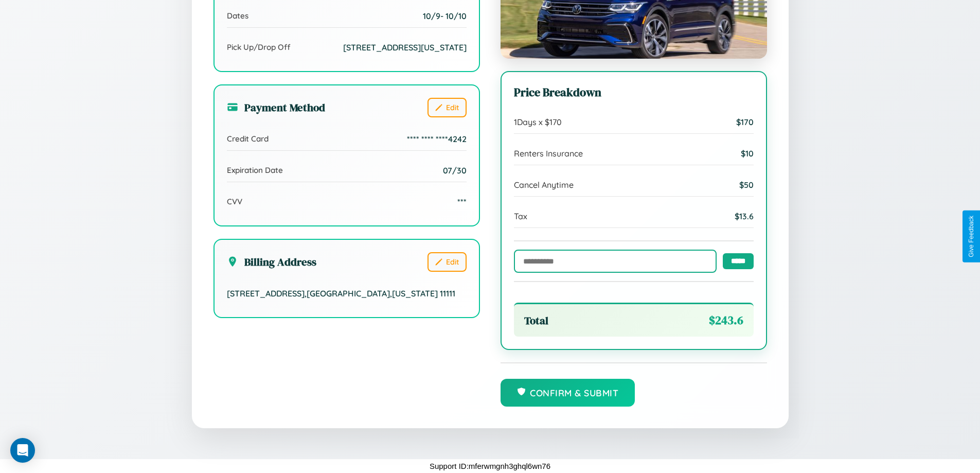
click at [612, 260] on input "text" at bounding box center [615, 260] width 203 height 23
type input "******"
click at [735, 260] on input "*****" at bounding box center [738, 261] width 31 height 16
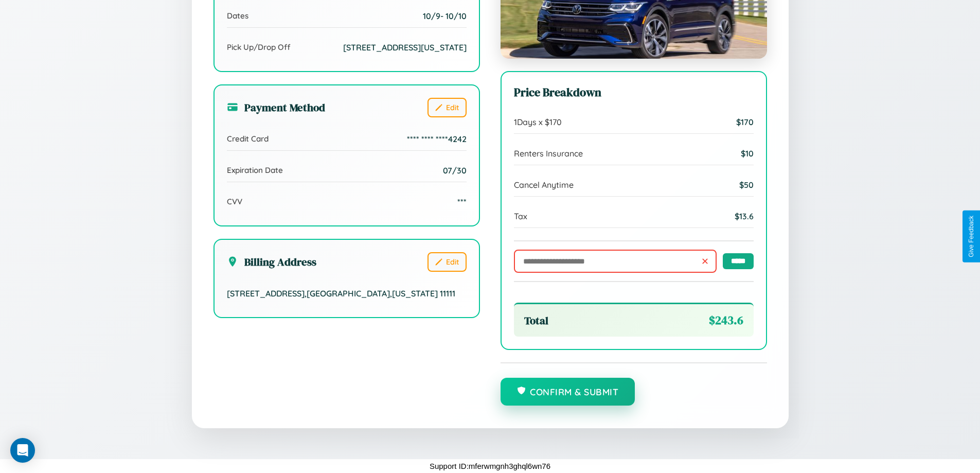
click at [567, 392] on button "Confirm & Submit" at bounding box center [568, 392] width 135 height 28
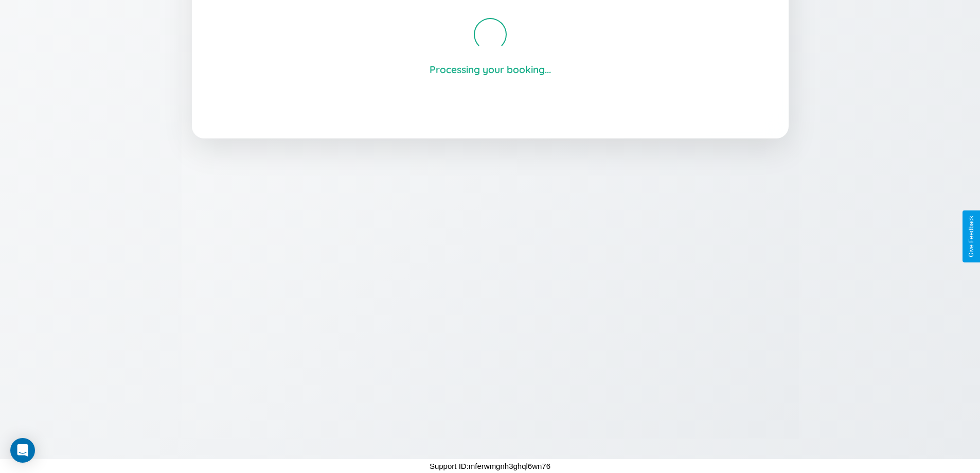
scroll to position [196, 0]
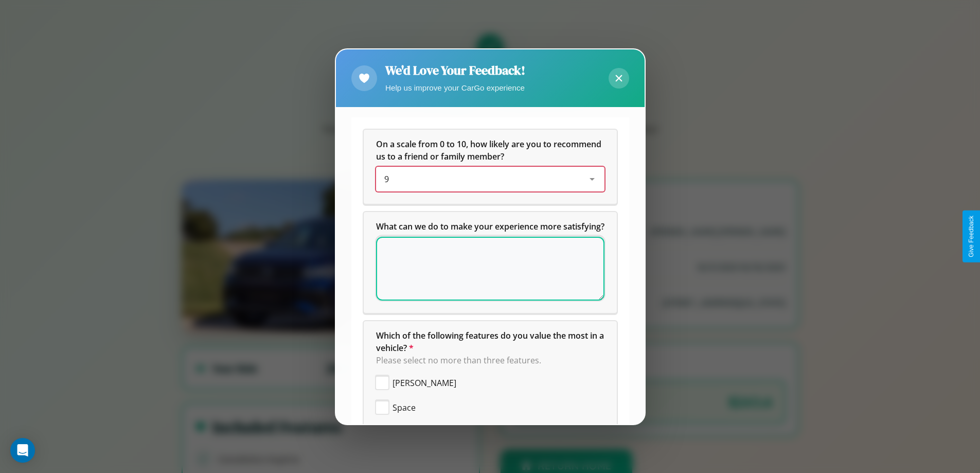
click at [486, 179] on div "9" at bounding box center [481, 179] width 195 height 12
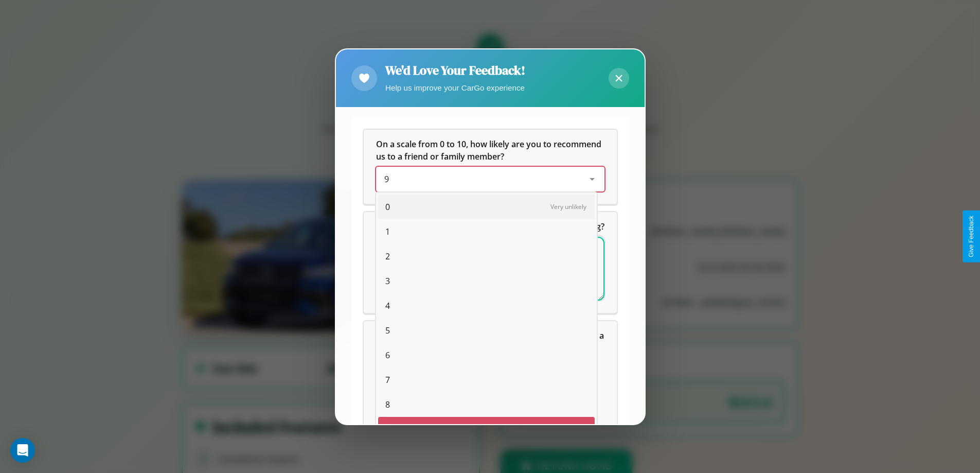
scroll to position [18, 42]
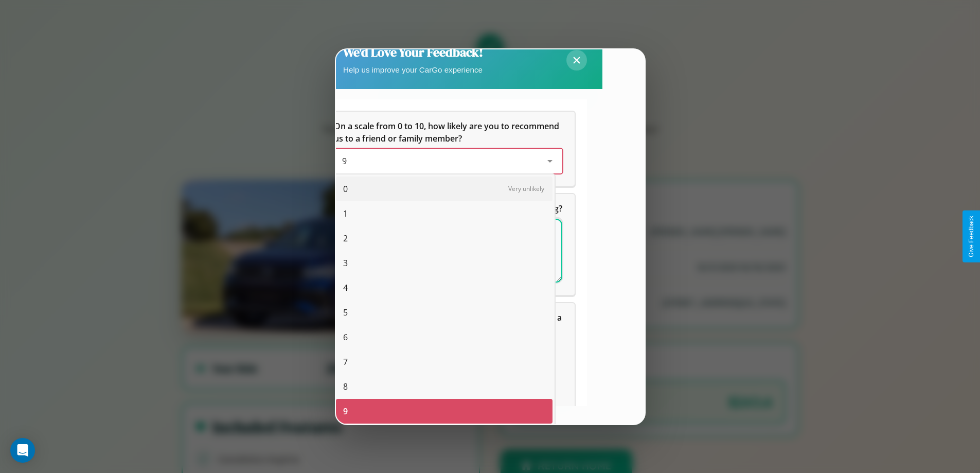
click at [345, 288] on span "4" at bounding box center [345, 287] width 5 height 12
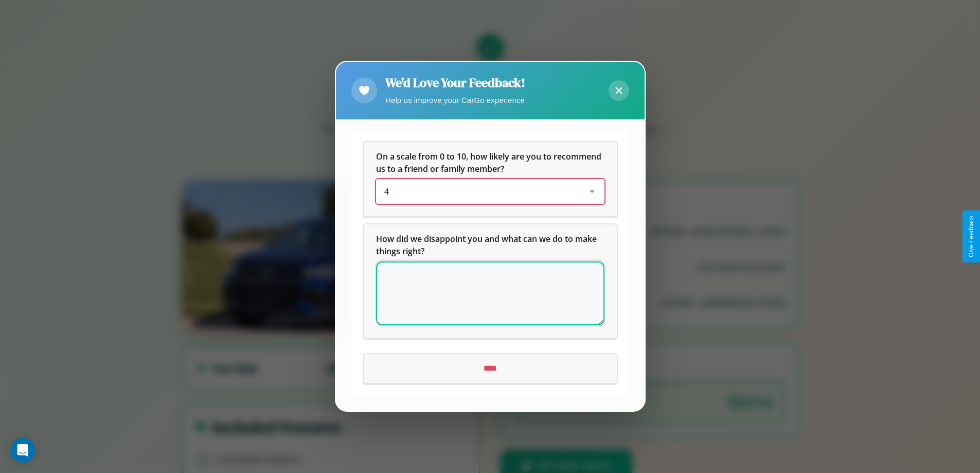
scroll to position [0, 0]
click at [618, 91] on icon at bounding box center [618, 90] width 7 height 7
